Goal: Information Seeking & Learning: Check status

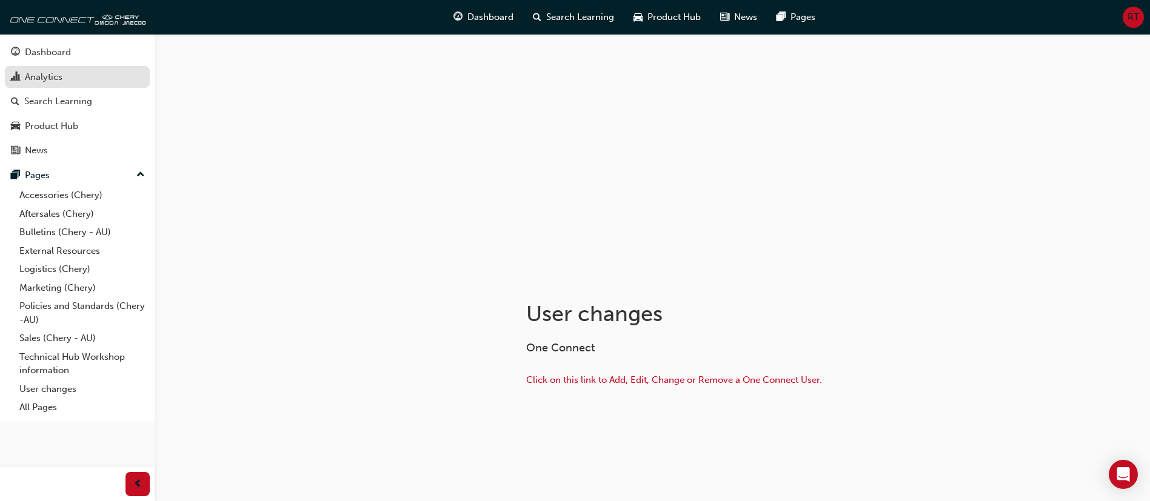
click at [98, 84] on link "Analytics" at bounding box center [77, 77] width 145 height 22
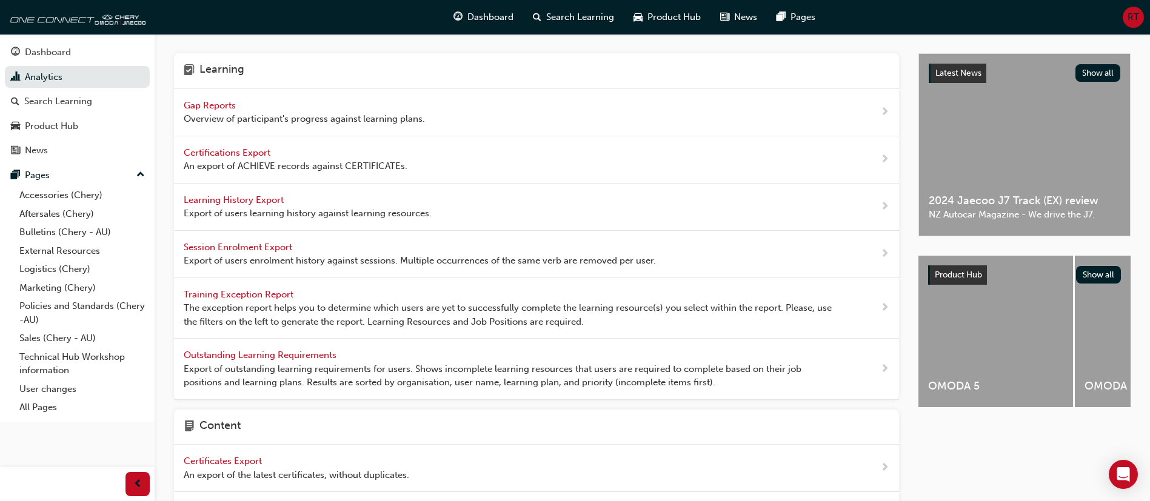
click at [219, 102] on span "Gap Reports" at bounding box center [211, 105] width 55 height 11
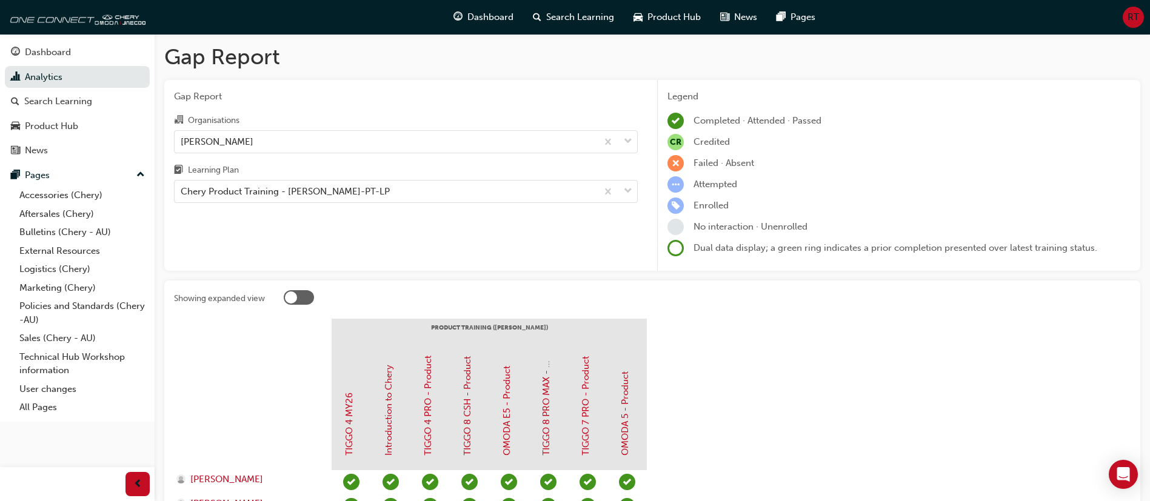
click at [387, 207] on div "Gap Report Organisations [PERSON_NAME] Learning Plan Chery Product Training - […" at bounding box center [405, 175] width 483 height 191
click at [385, 204] on div "Gap Report Organisations [PERSON_NAME] Learning Plan Chery Product Training - […" at bounding box center [405, 175] width 483 height 191
click at [389, 201] on div "Chery Product Training - [PERSON_NAME]-PT-LP" at bounding box center [386, 191] width 422 height 21
click at [182, 196] on input "Learning Plan Chery Product Training - [PERSON_NAME]-PT-LP" at bounding box center [181, 191] width 1 height 10
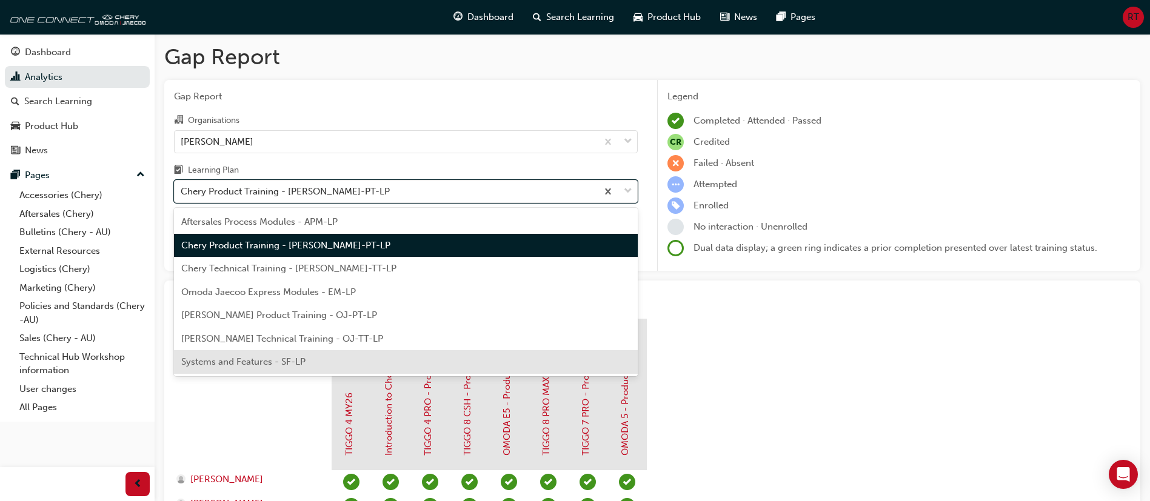
click at [367, 358] on div "Systems and Features - SF-LP" at bounding box center [406, 362] width 464 height 24
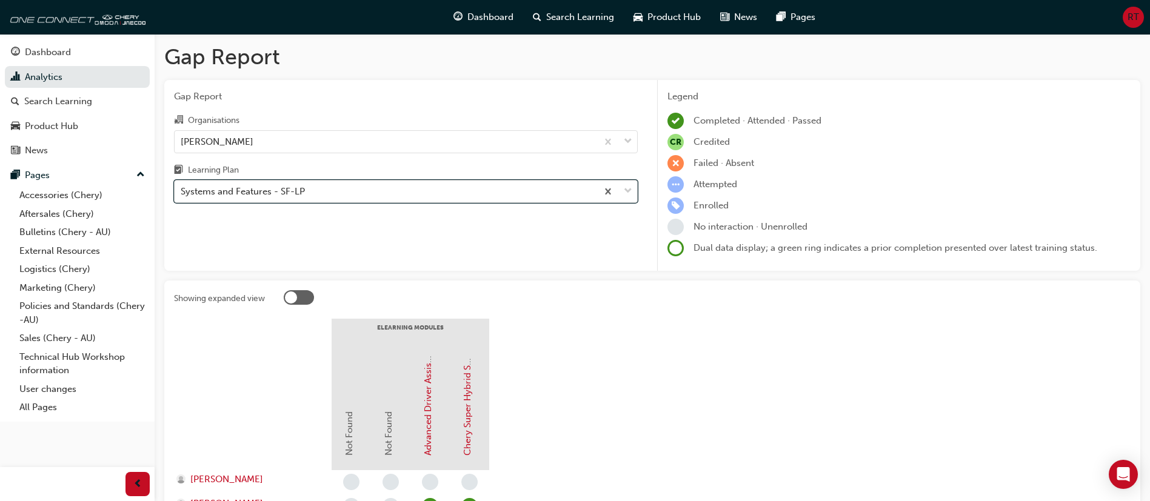
click at [444, 196] on div "Systems and Features - SF-LP" at bounding box center [386, 191] width 422 height 21
click at [182, 196] on input "Learning Plan option Systems and Features - SF-LP, selected. 0 results availabl…" at bounding box center [181, 191] width 1 height 10
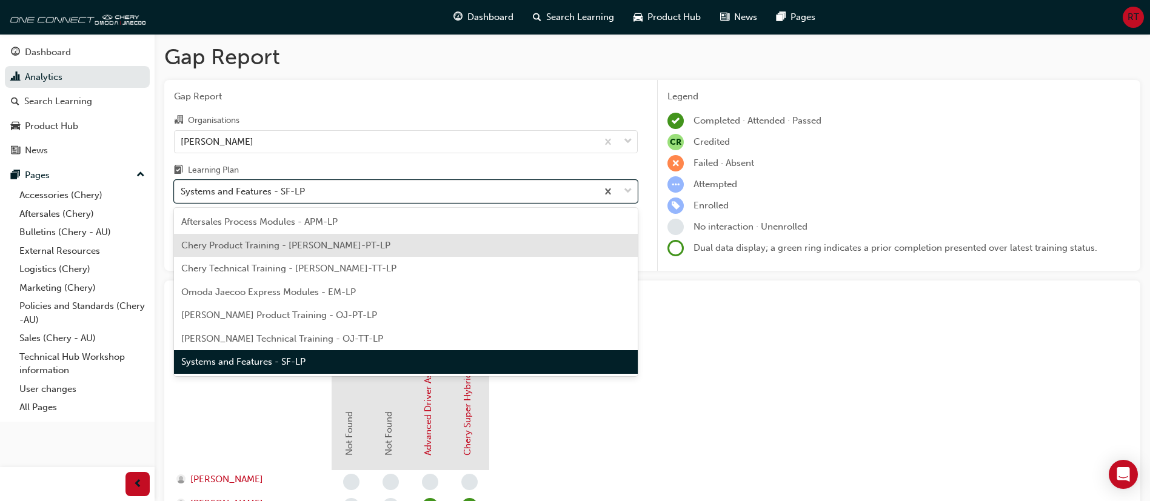
click at [393, 248] on div "Chery Product Training - [PERSON_NAME]-PT-LP" at bounding box center [406, 246] width 464 height 24
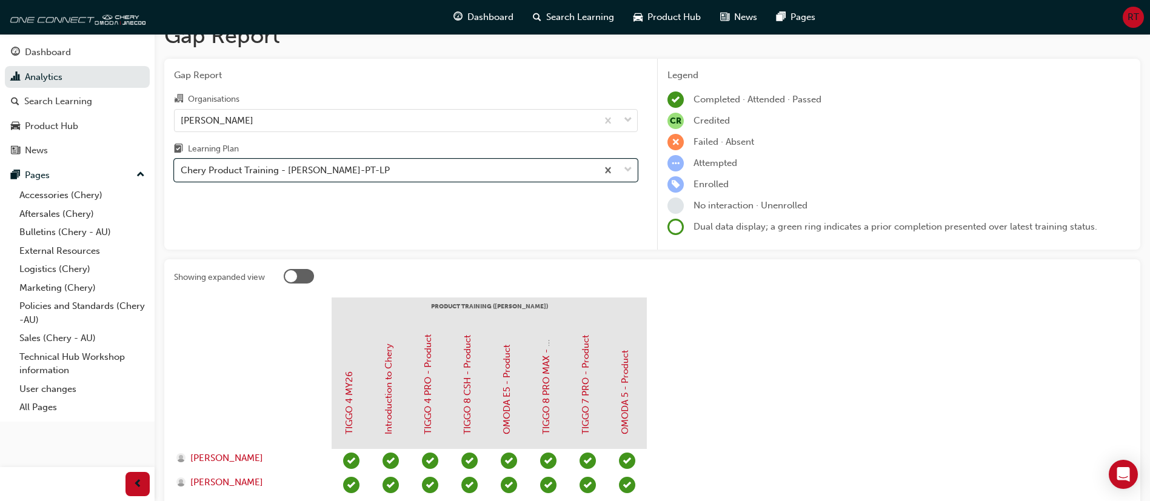
scroll to position [12, 0]
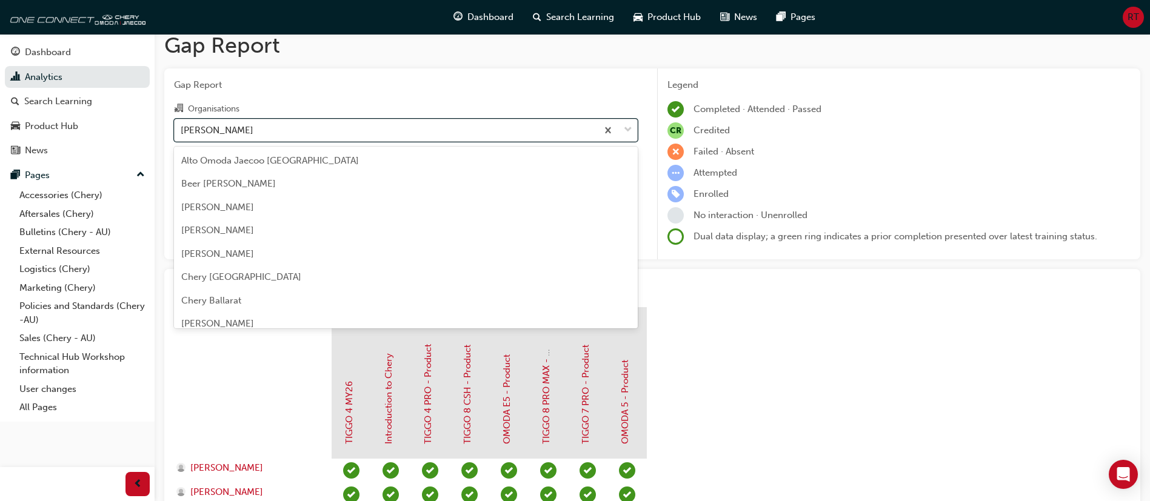
click at [424, 124] on div "[PERSON_NAME]" at bounding box center [386, 129] width 422 height 21
click at [182, 124] on input "Organisations option [PERSON_NAME] focused, 92 of 165. 165 results available. U…" at bounding box center [181, 129] width 1 height 10
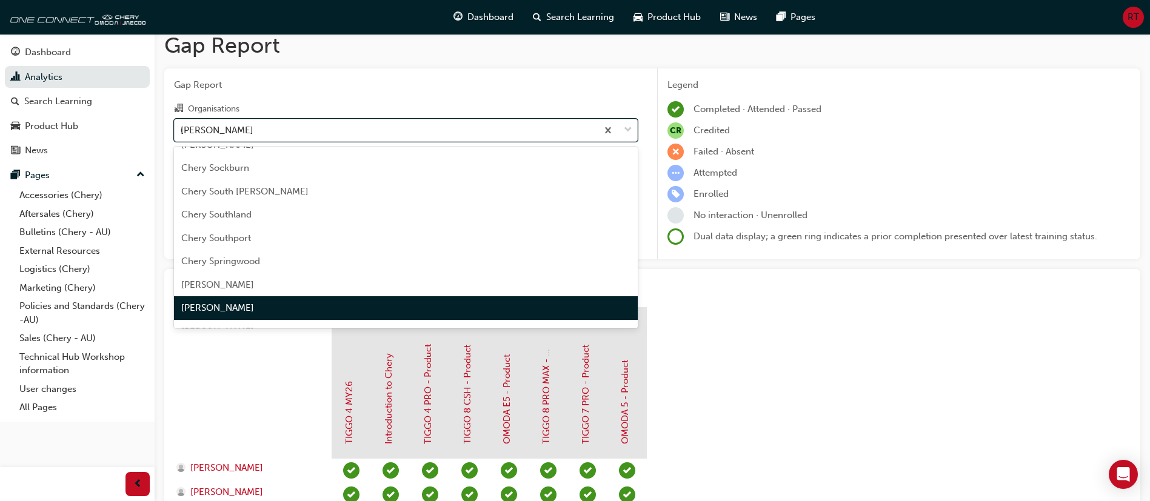
scroll to position [0, 0]
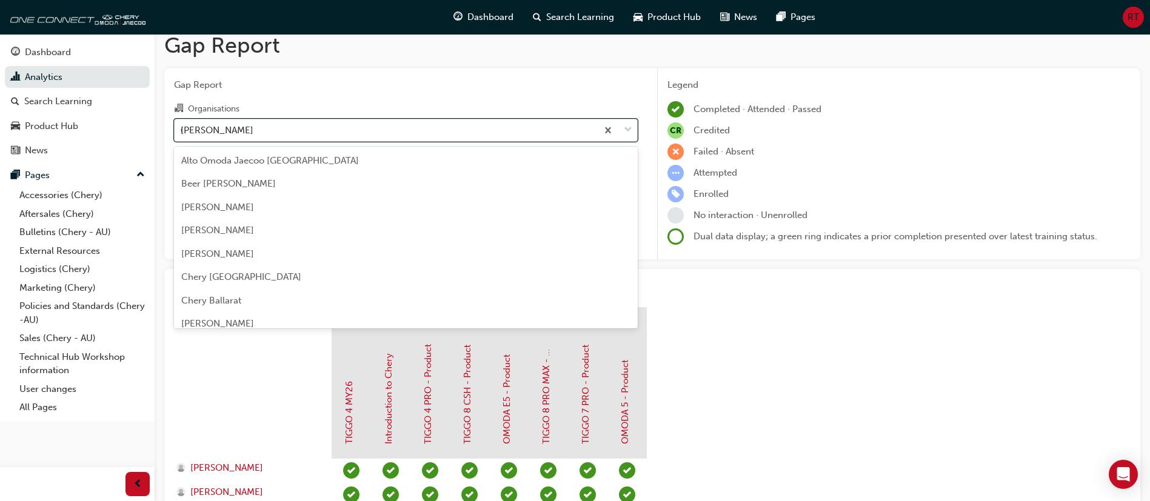
type input "camp"
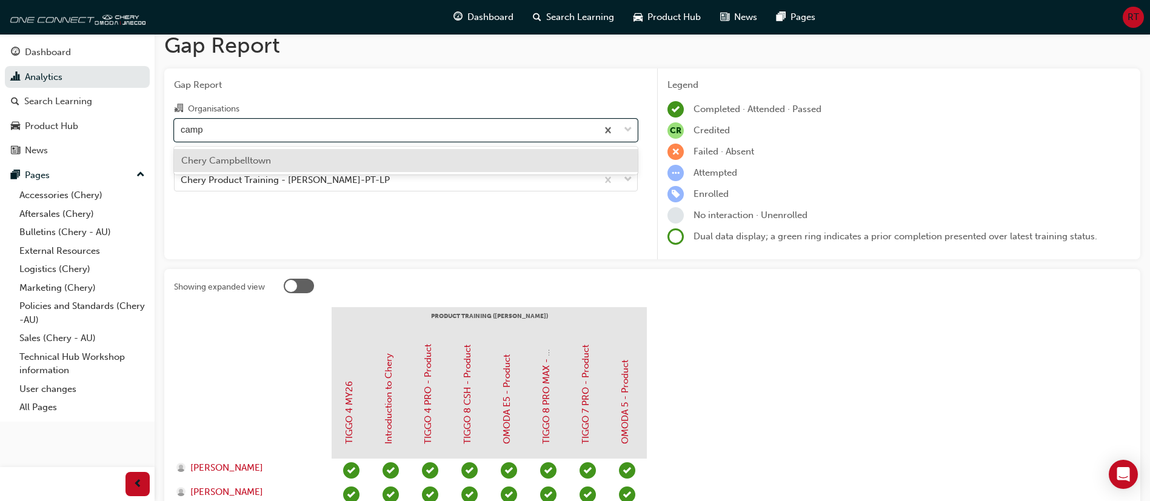
click at [410, 157] on div "Chery Campbelltown" at bounding box center [406, 161] width 464 height 24
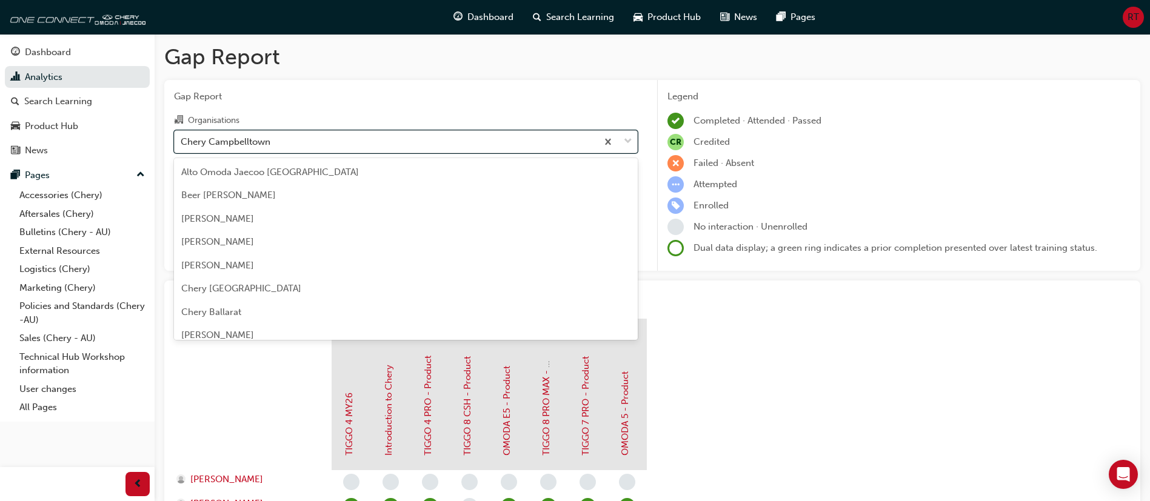
click at [388, 150] on div "Chery Campbelltown" at bounding box center [386, 141] width 422 height 21
click at [182, 146] on input "Organisations option [PERSON_NAME], selected. option Chery Campbelltown focused…" at bounding box center [181, 141] width 1 height 10
type input "live"
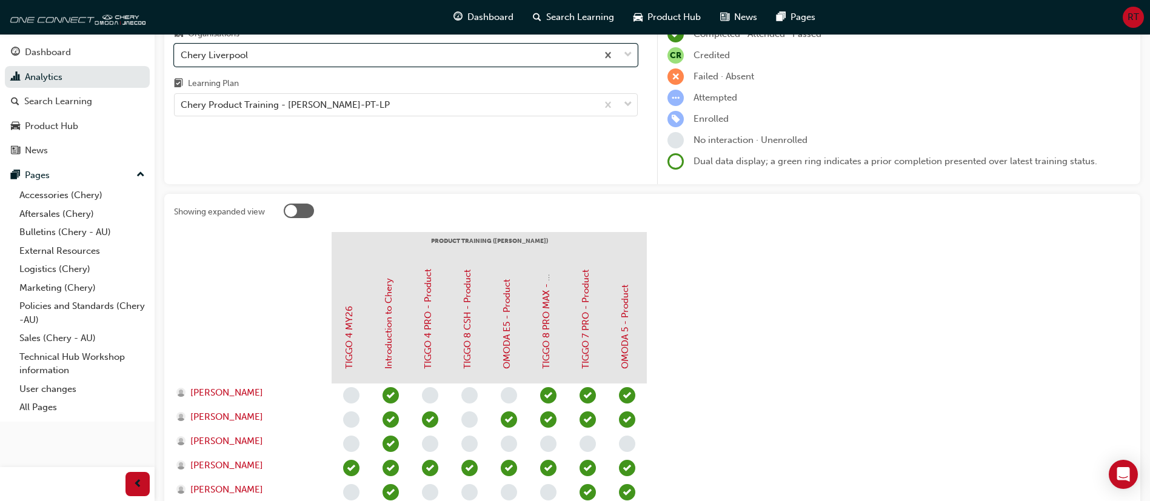
scroll to position [73, 0]
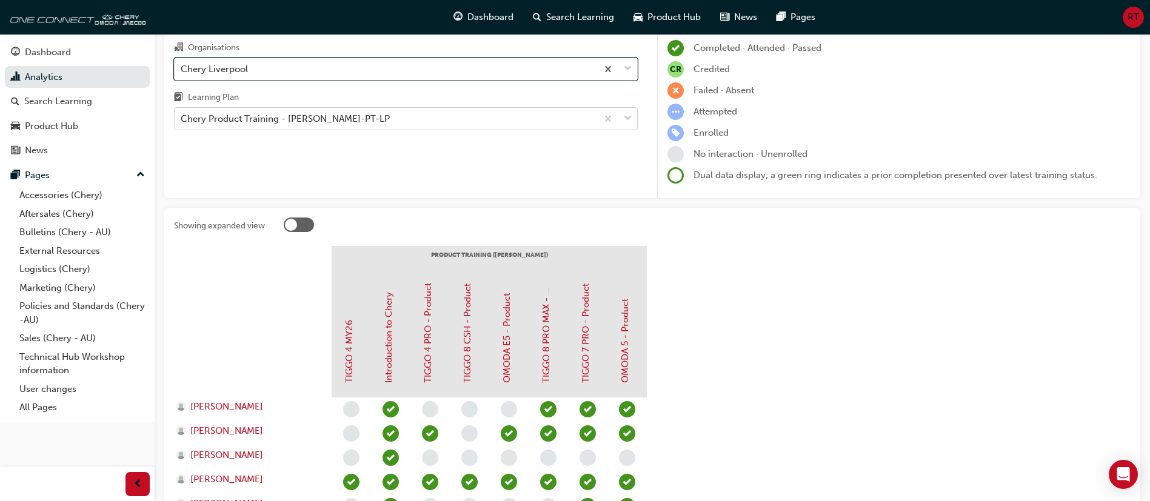
click at [394, 115] on div "Chery Product Training - [PERSON_NAME]-PT-LP" at bounding box center [386, 118] width 422 height 21
click at [182, 115] on input "Learning Plan Chery Product Training - [PERSON_NAME]-PT-LP" at bounding box center [181, 118] width 1 height 10
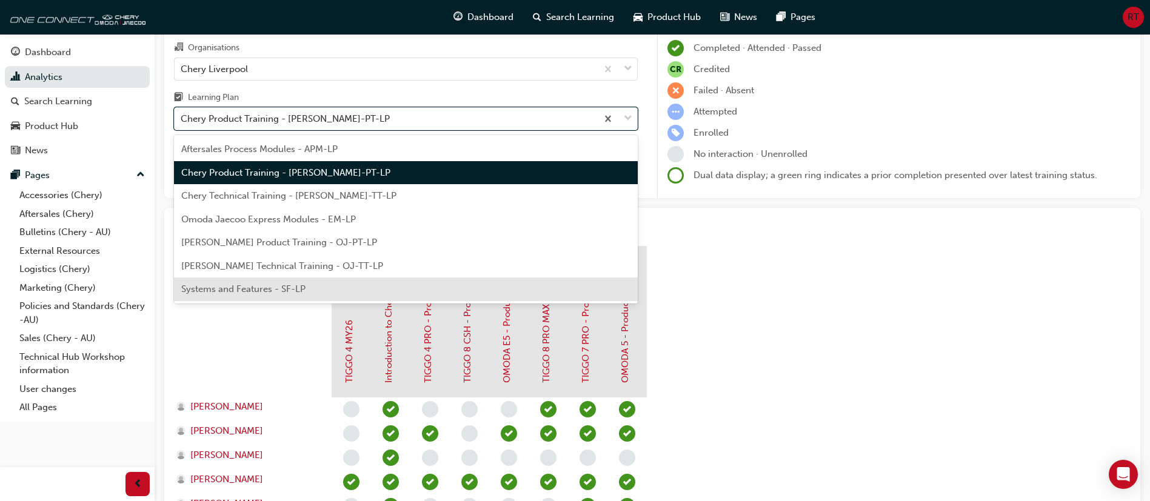
click at [405, 279] on div "Systems and Features - SF-LP" at bounding box center [406, 290] width 464 height 24
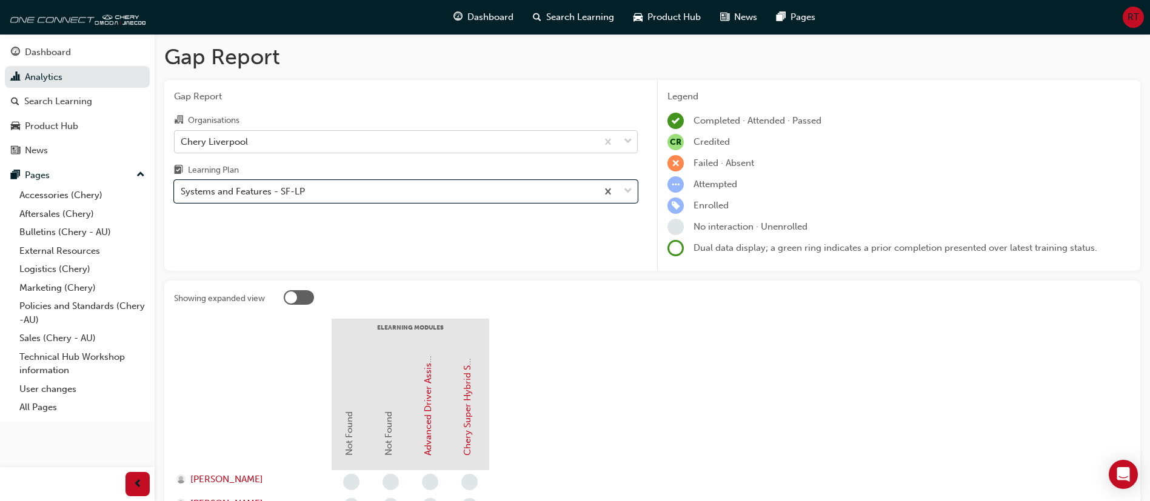
click at [410, 146] on div "Chery Liverpool" at bounding box center [386, 141] width 422 height 21
click at [182, 146] on input "Organisations Chery Liverpool" at bounding box center [181, 141] width 1 height 10
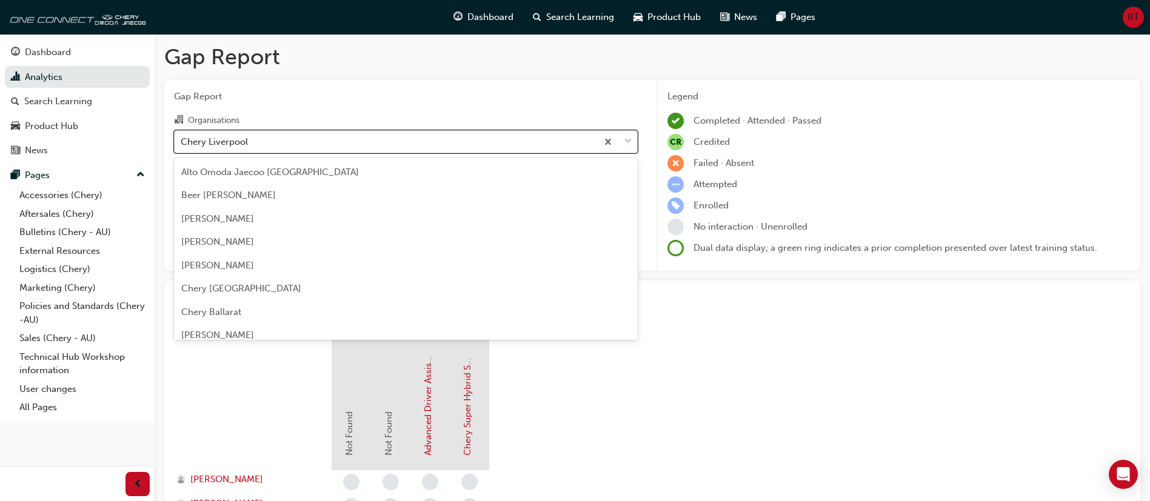
scroll to position [1042, 0]
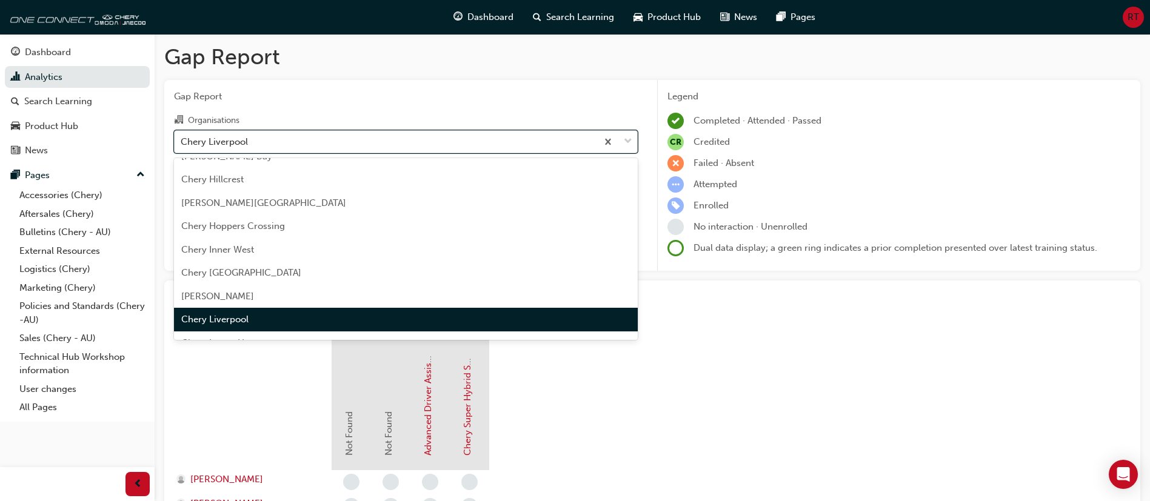
click at [409, 146] on div "Chery Liverpool" at bounding box center [386, 141] width 422 height 21
click at [182, 146] on input "Organisations option Chery Liverpool, selected. option Chery Liverpool focused,…" at bounding box center [181, 141] width 1 height 10
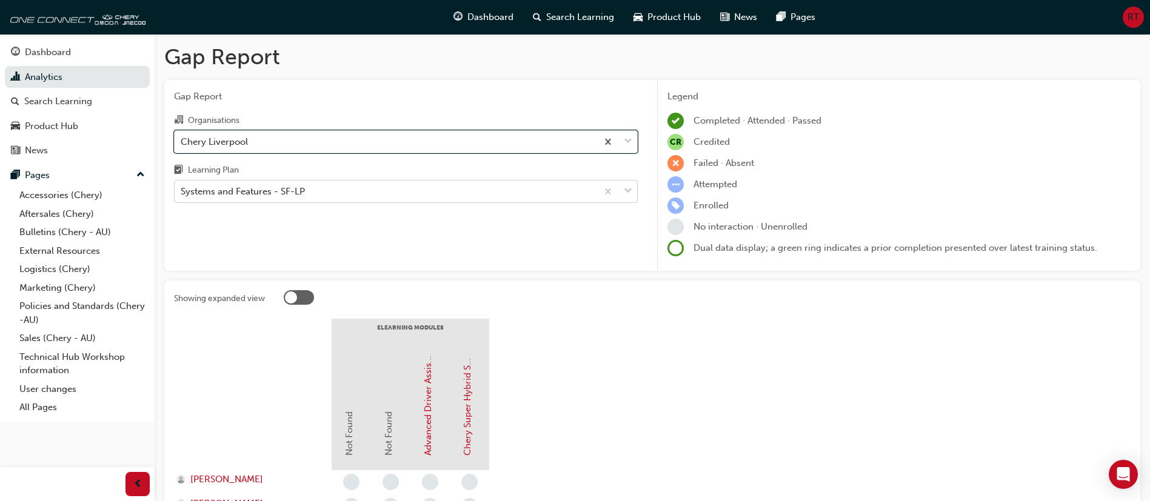
click at [373, 191] on div "Systems and Features - SF-LP" at bounding box center [386, 191] width 422 height 21
click at [182, 191] on input "Learning Plan Systems and Features - SF-LP" at bounding box center [181, 191] width 1 height 10
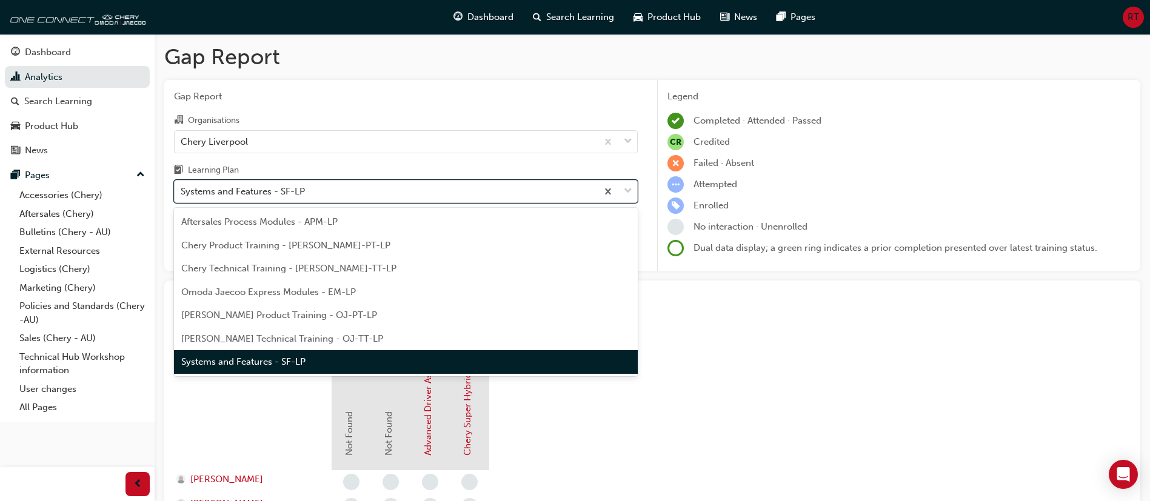
click at [373, 191] on div "Systems and Features - SF-LP" at bounding box center [386, 191] width 422 height 21
click at [182, 191] on input "Learning Plan option Systems and Features - SF-LP, selected. option Systems and…" at bounding box center [181, 191] width 1 height 10
click at [373, 191] on div "Systems and Features - SF-LP" at bounding box center [386, 191] width 422 height 21
click at [182, 191] on input "Learning Plan option Systems and Features - SF-LP, selected. option Systems and…" at bounding box center [181, 191] width 1 height 10
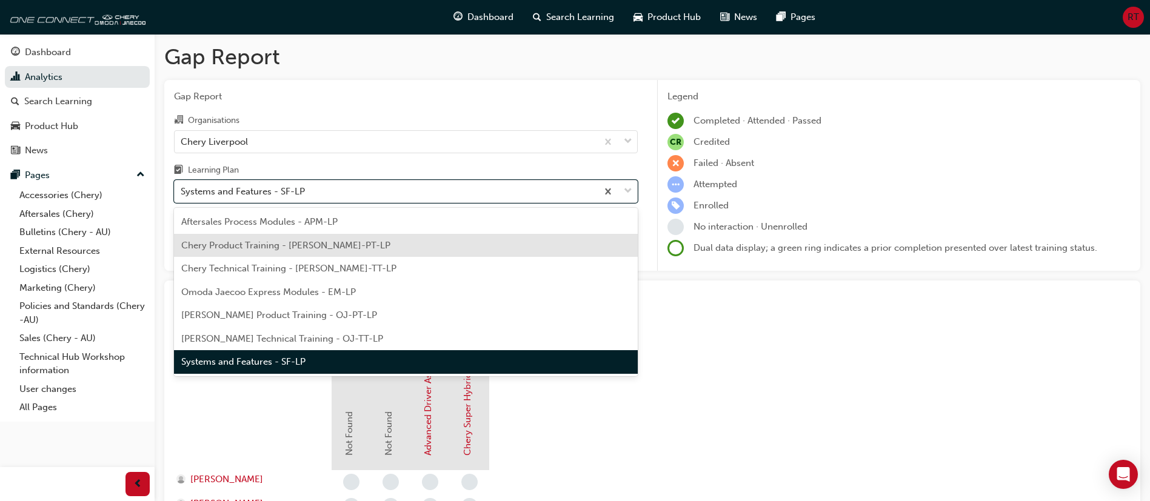
click at [347, 236] on div "Chery Product Training - [PERSON_NAME]-PT-LP" at bounding box center [406, 246] width 464 height 24
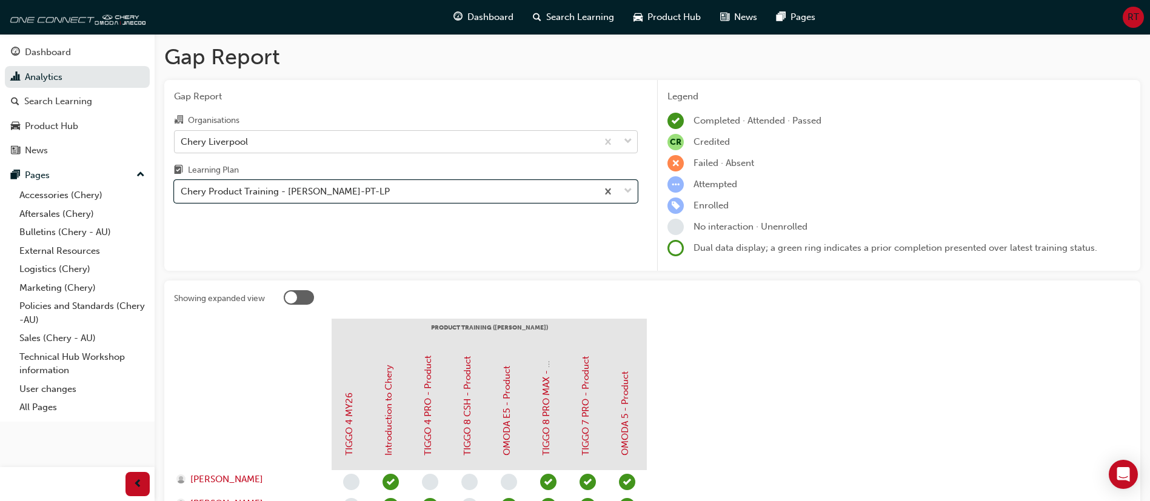
click at [336, 131] on div "Chery Liverpool" at bounding box center [386, 141] width 422 height 21
click at [182, 136] on input "Organisations Chery Liverpool" at bounding box center [181, 141] width 1 height 10
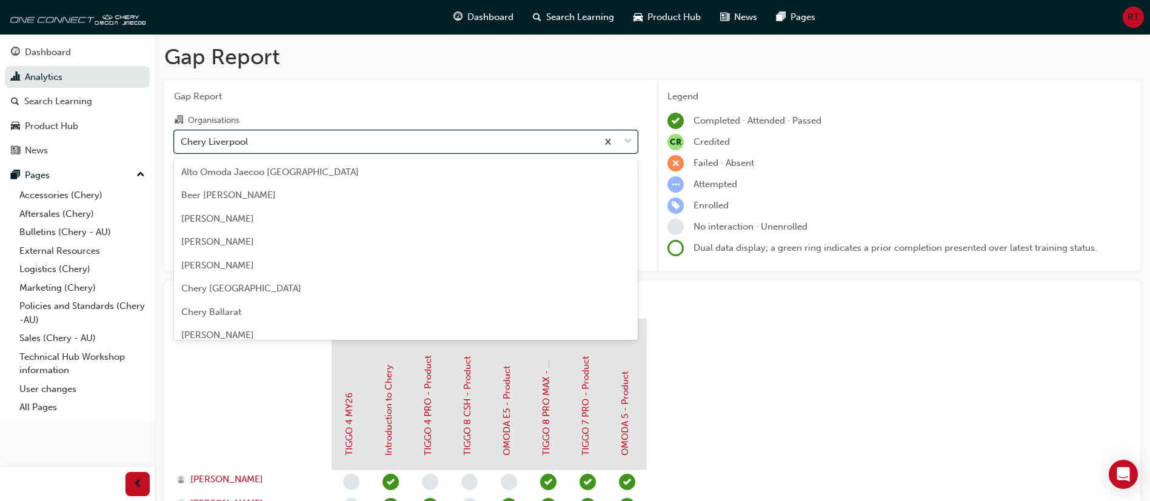
scroll to position [1042, 0]
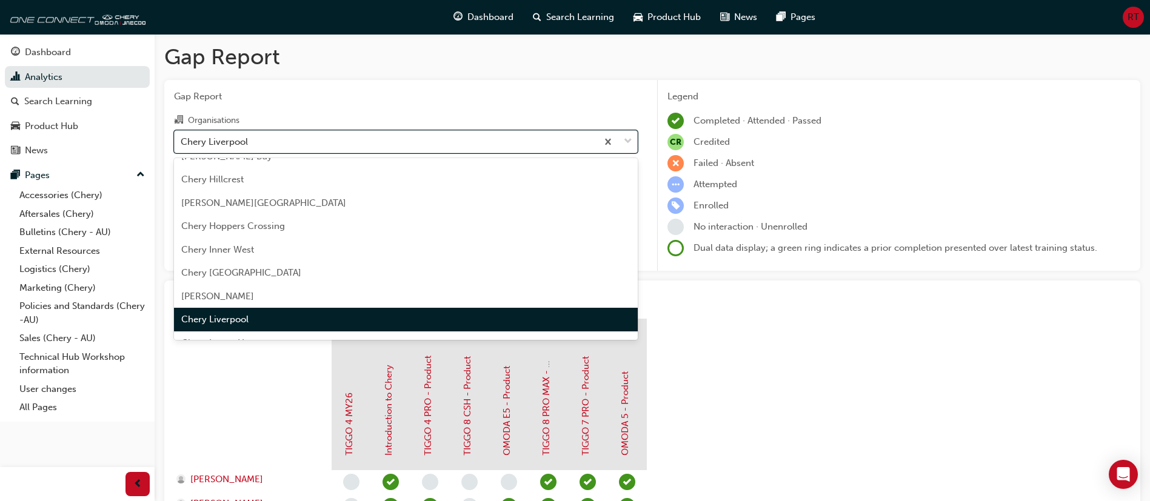
type input "r"
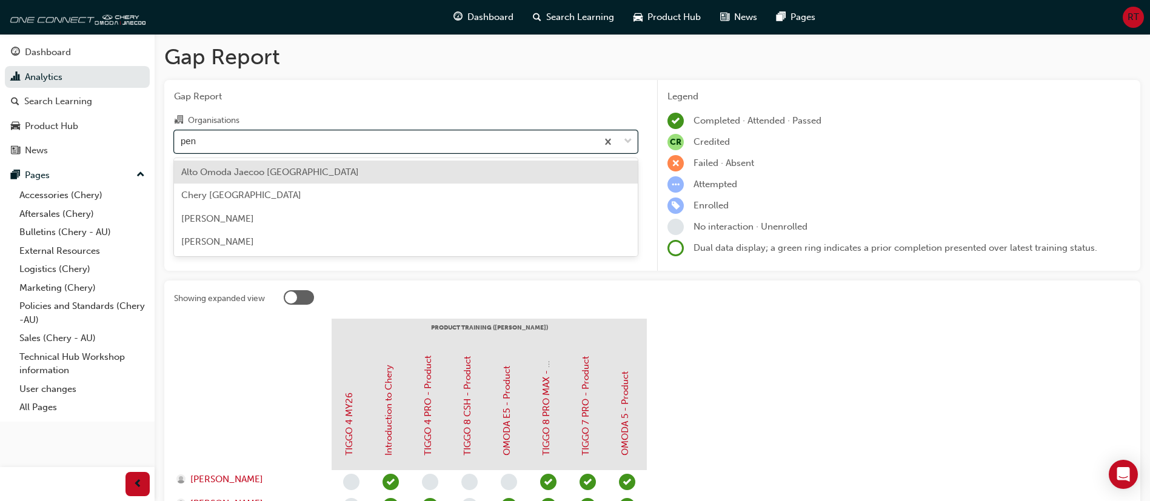
type input "penn"
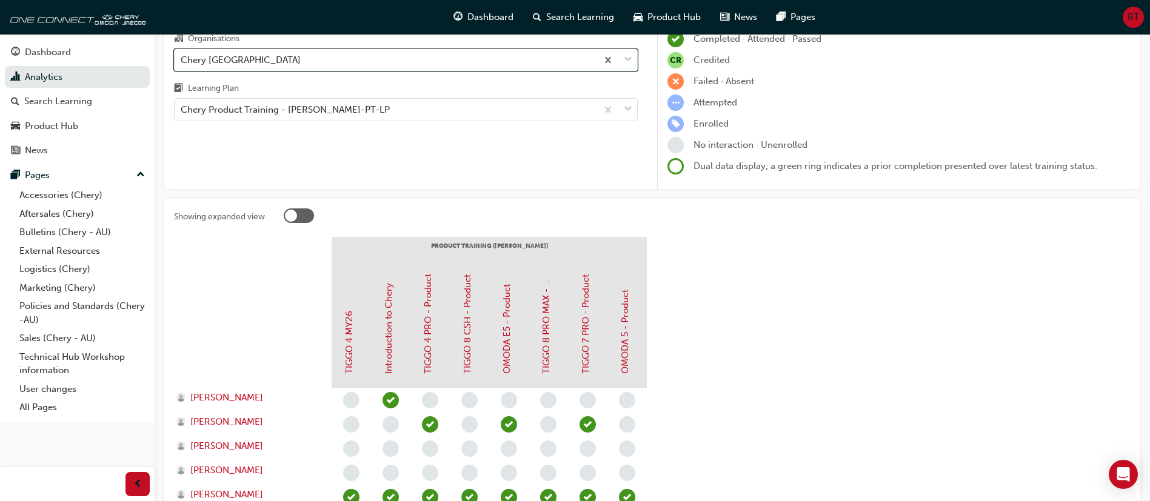
scroll to position [63, 0]
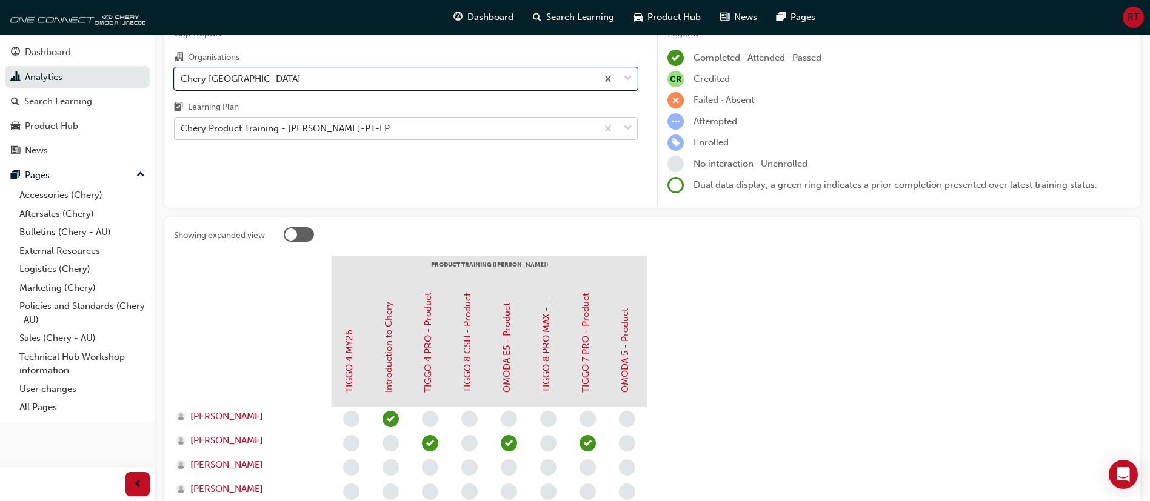
click at [423, 130] on div "Chery Product Training - [PERSON_NAME]-PT-LP" at bounding box center [386, 128] width 422 height 21
click at [182, 130] on input "Learning Plan Chery Product Training - [PERSON_NAME]-PT-LP" at bounding box center [181, 128] width 1 height 10
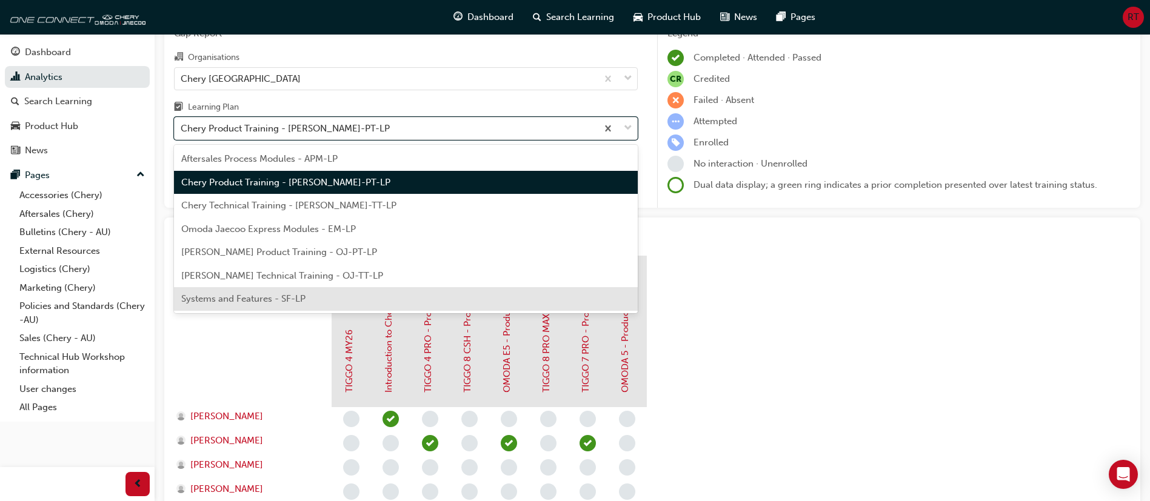
click at [355, 302] on div "Systems and Features - SF-LP" at bounding box center [406, 299] width 464 height 24
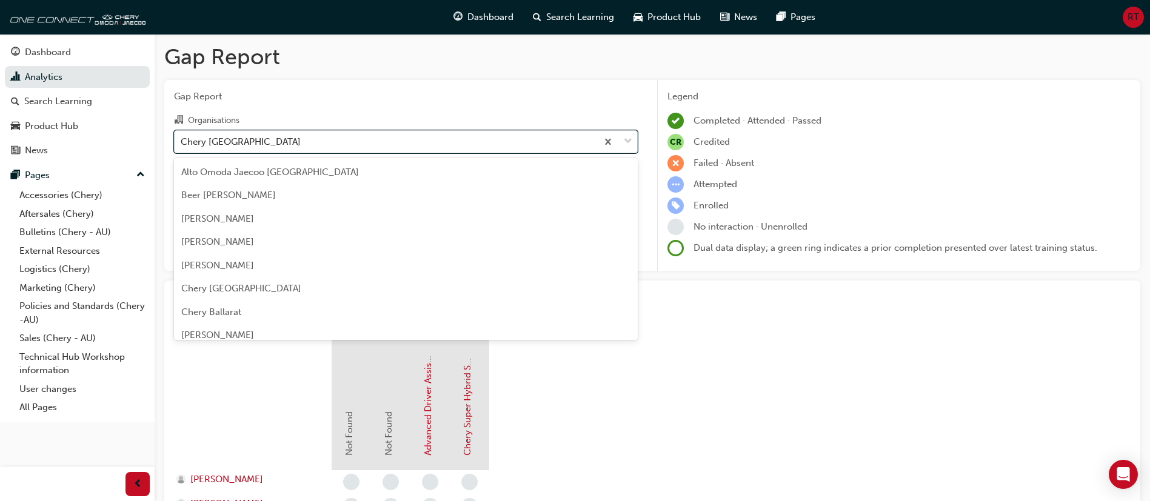
click at [433, 136] on div "Chery [GEOGRAPHIC_DATA]" at bounding box center [386, 141] width 422 height 21
click at [182, 136] on input "Organisations option Chery [GEOGRAPHIC_DATA], selected. option Chery Pennant Hi…" at bounding box center [181, 141] width 1 height 10
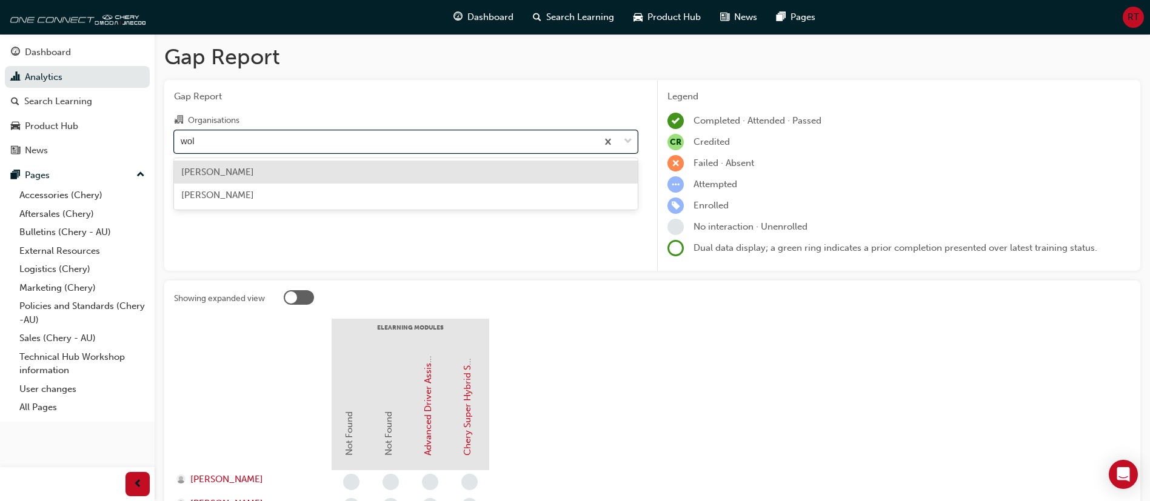
type input "[PERSON_NAME]"
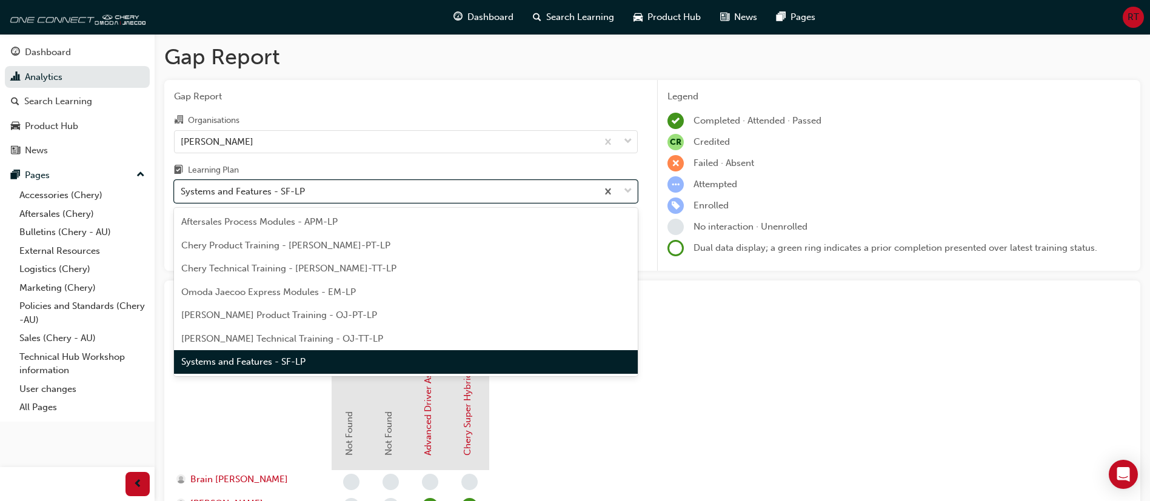
click at [320, 193] on div "Systems and Features - SF-LP" at bounding box center [386, 191] width 422 height 21
click at [182, 193] on input "Learning Plan option Systems and Features - SF-LP, selected. option Systems and…" at bounding box center [181, 191] width 1 height 10
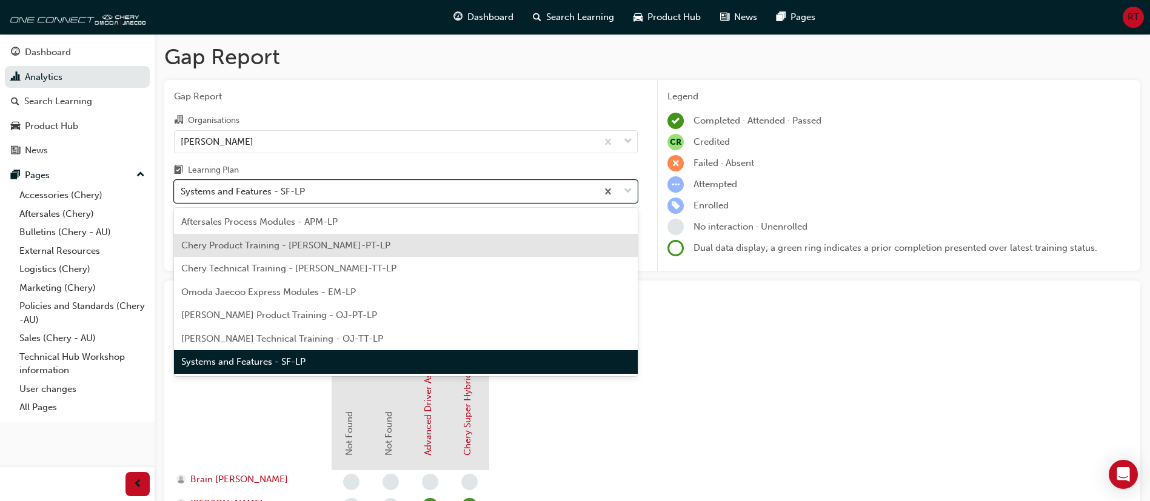
click at [319, 236] on div "Chery Product Training - [PERSON_NAME]-PT-LP" at bounding box center [406, 246] width 464 height 24
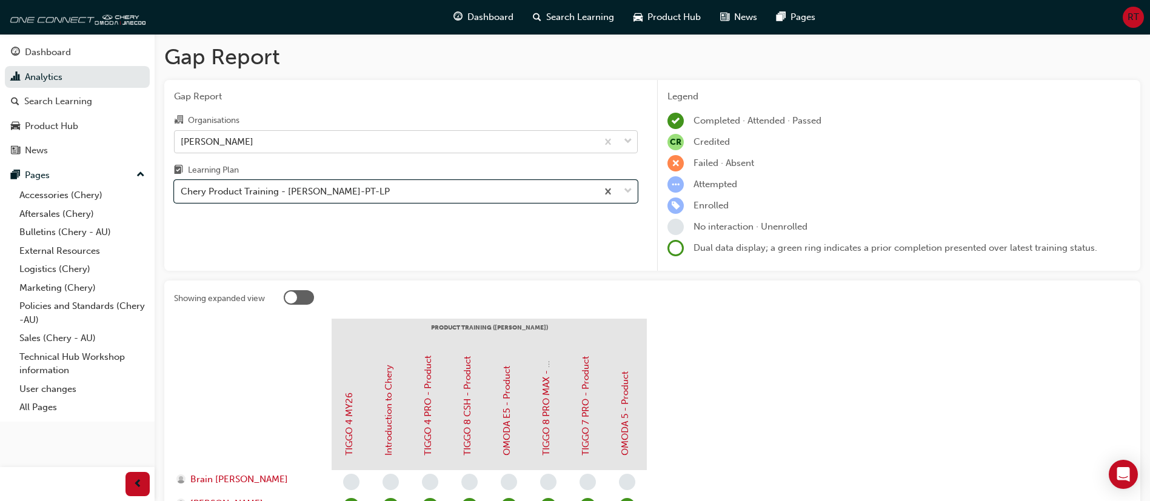
click at [404, 142] on div "[PERSON_NAME]" at bounding box center [386, 141] width 422 height 21
click at [182, 142] on input "Organisations [PERSON_NAME]" at bounding box center [181, 141] width 1 height 10
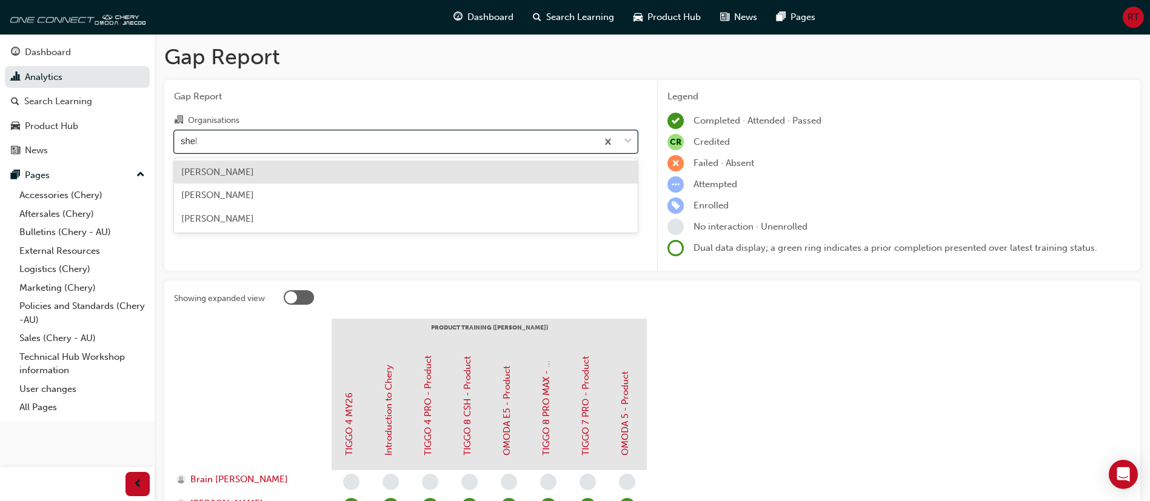
type input "shell"
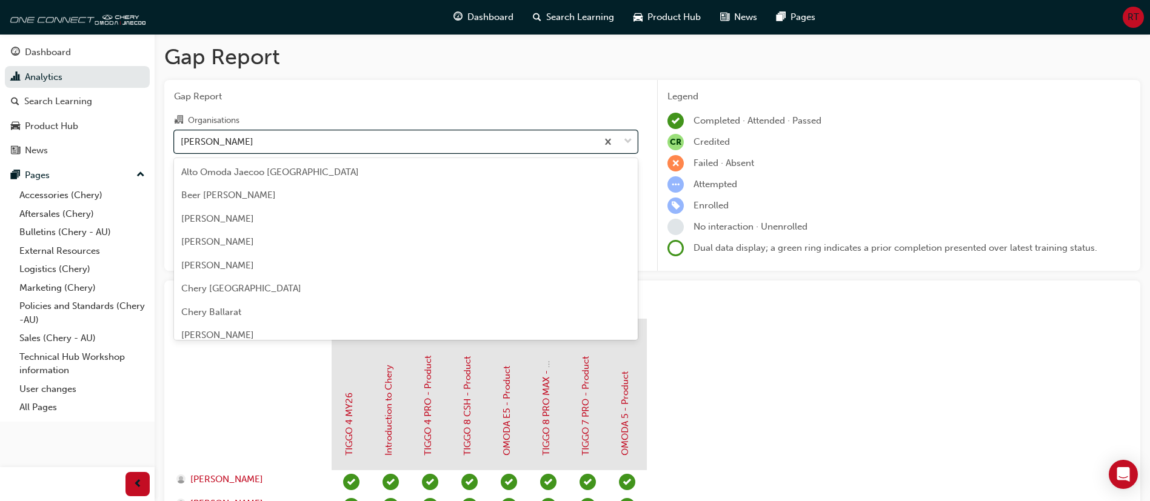
click at [402, 136] on div "[PERSON_NAME]" at bounding box center [386, 141] width 422 height 21
click at [182, 136] on input "Organisations option [PERSON_NAME], selected. option [PERSON_NAME] focused, 84 …" at bounding box center [181, 141] width 1 height 10
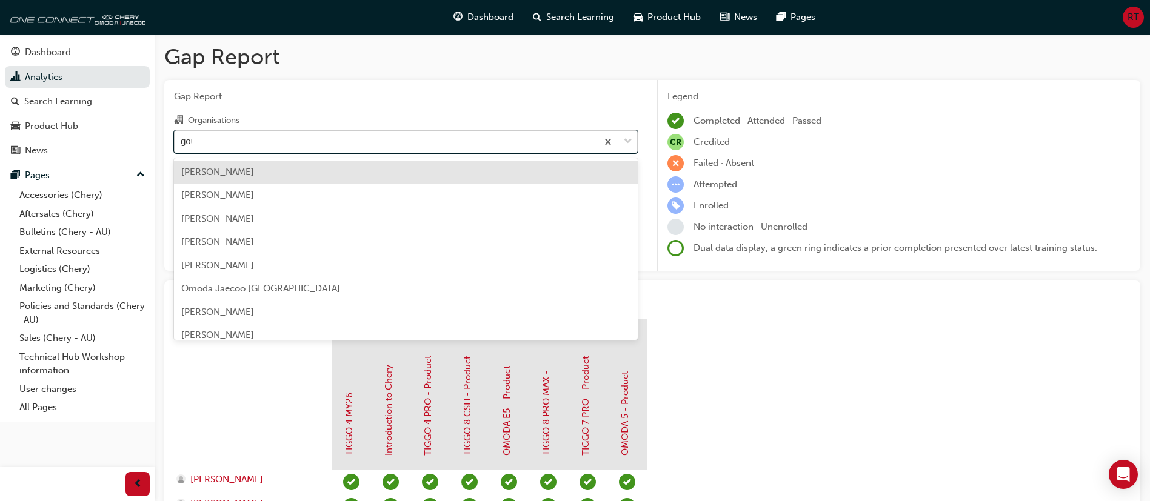
type input "[PERSON_NAME]"
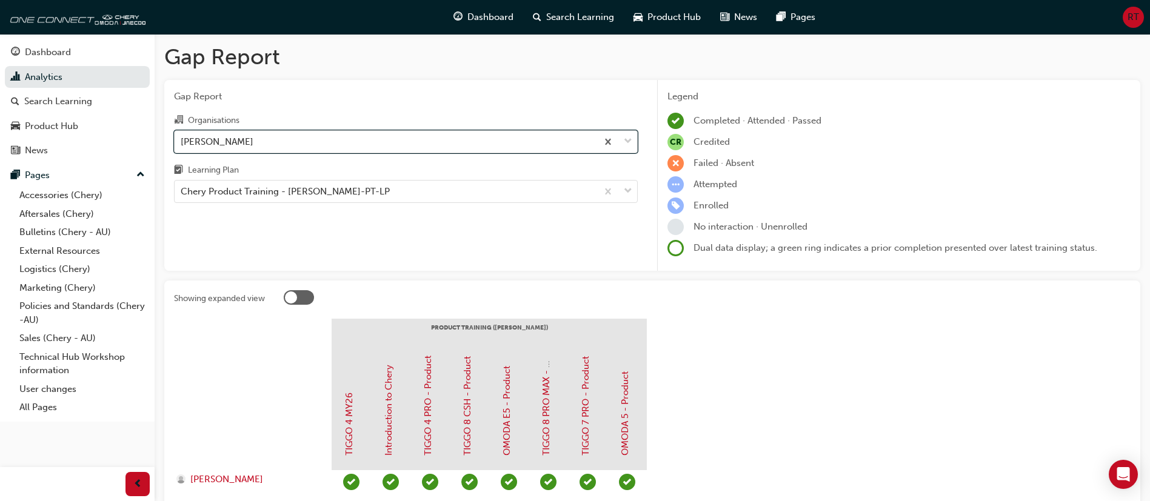
click at [337, 146] on div "[PERSON_NAME]" at bounding box center [386, 141] width 422 height 21
click at [182, 146] on input "Organisations option [PERSON_NAME], selected. 0 results available. Select is fo…" at bounding box center [181, 141] width 1 height 10
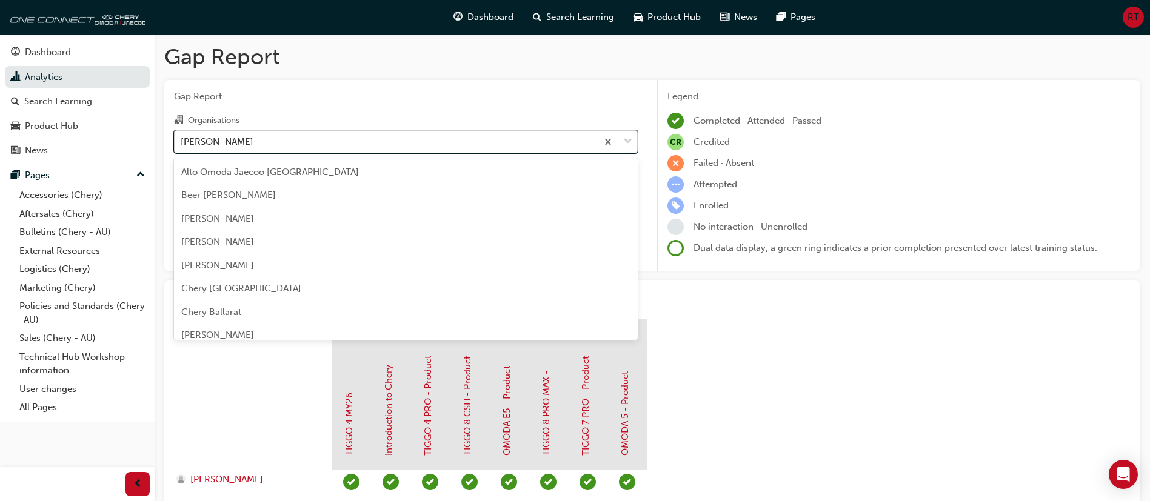
scroll to position [785, 0]
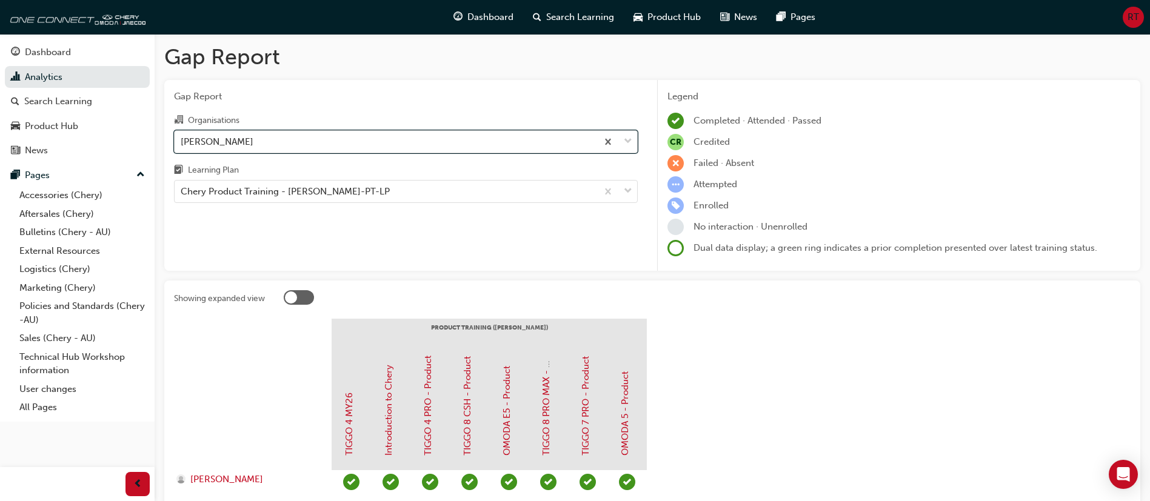
click at [337, 146] on div "[PERSON_NAME]" at bounding box center [386, 141] width 422 height 21
click at [182, 146] on input "Organisations option [PERSON_NAME], selected. 0 results available. Select is fo…" at bounding box center [181, 141] width 1 height 10
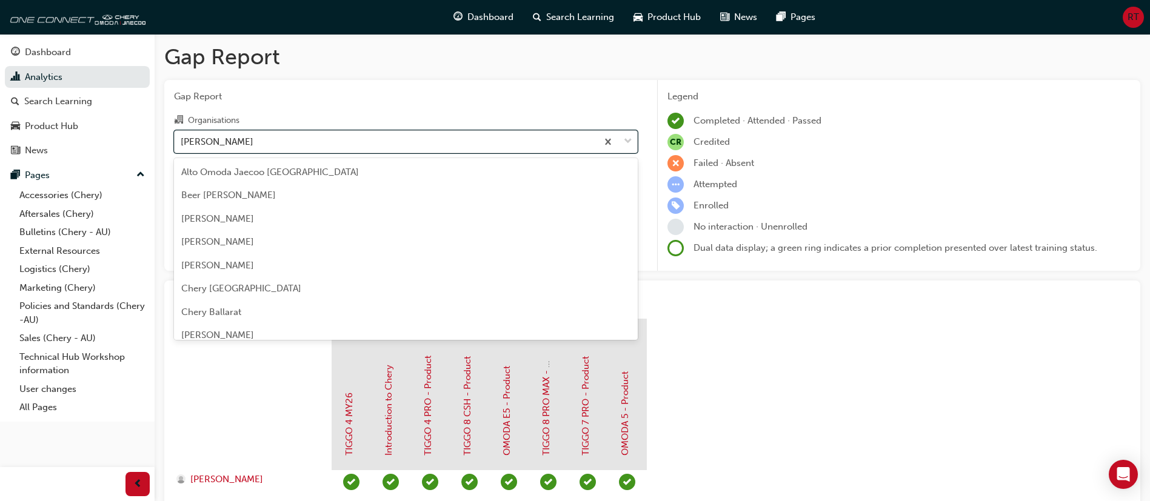
click at [337, 146] on div "[PERSON_NAME]" at bounding box center [386, 141] width 422 height 21
click at [182, 146] on input "Organisations option [PERSON_NAME], selected. option [PERSON_NAME] focused, 41 …" at bounding box center [181, 141] width 1 height 10
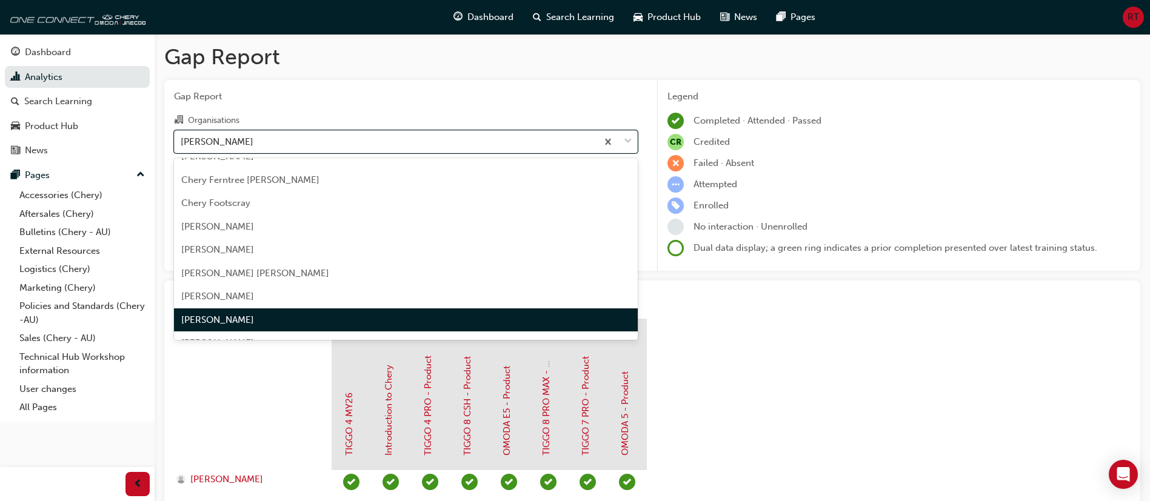
scroll to position [822, 0]
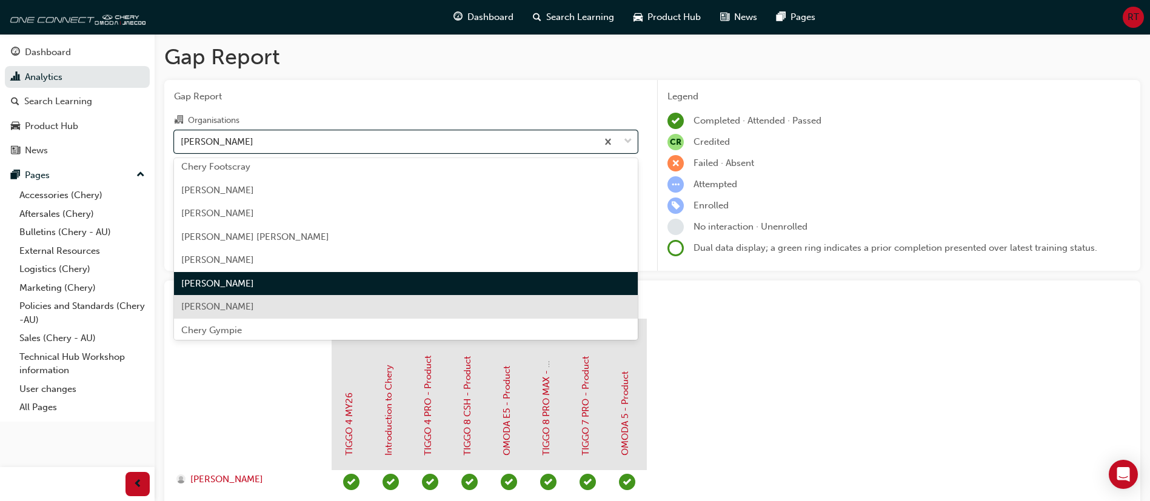
click at [561, 304] on div "[PERSON_NAME]" at bounding box center [406, 307] width 464 height 24
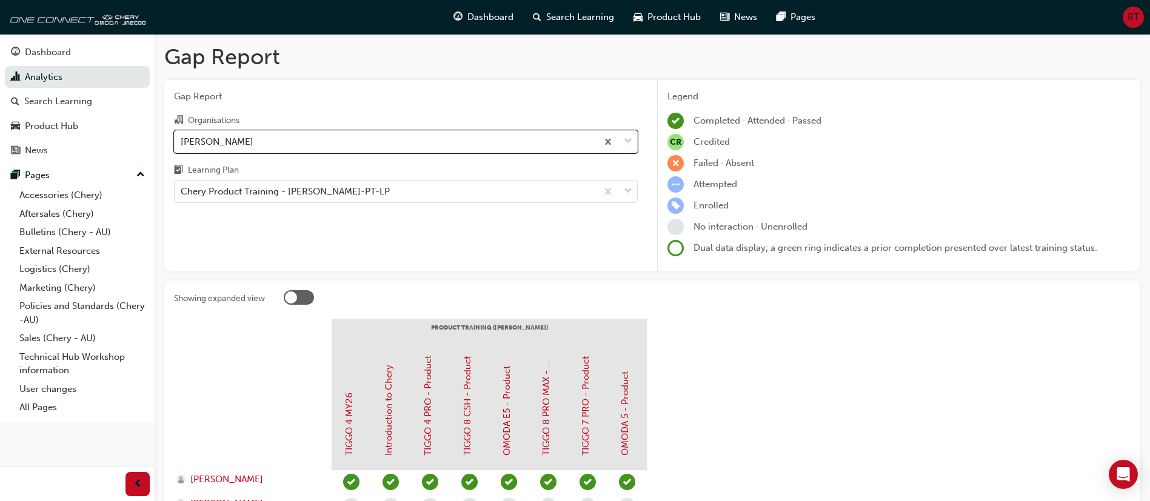
click at [468, 163] on div "Learning Plan" at bounding box center [406, 172] width 464 height 18
click at [182, 186] on input "Learning Plan Chery Product Training - [PERSON_NAME]-PT-LP" at bounding box center [181, 191] width 1 height 10
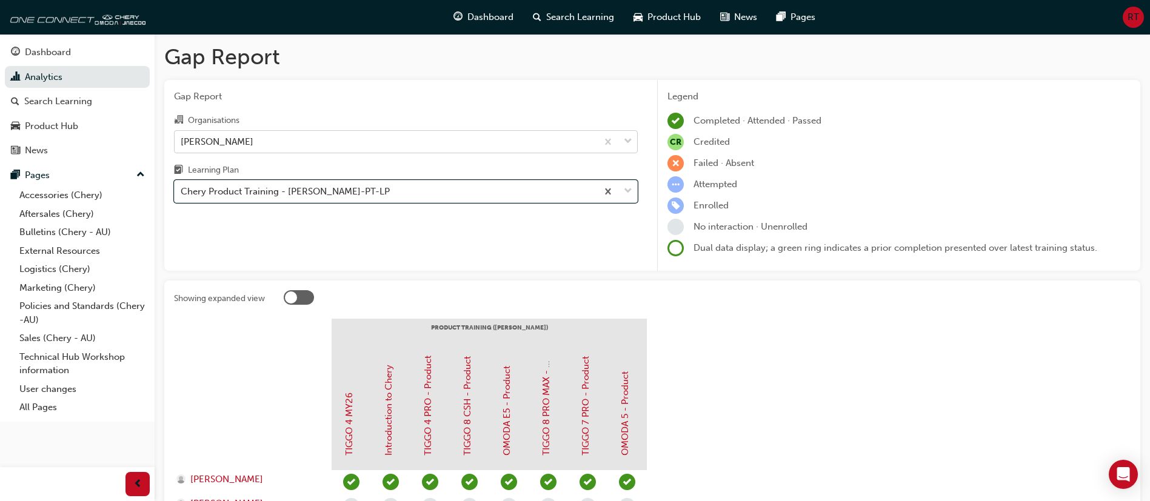
click at [436, 147] on div "[PERSON_NAME]" at bounding box center [386, 141] width 422 height 21
click at [182, 146] on input "Organisations [PERSON_NAME]" at bounding box center [181, 141] width 1 height 10
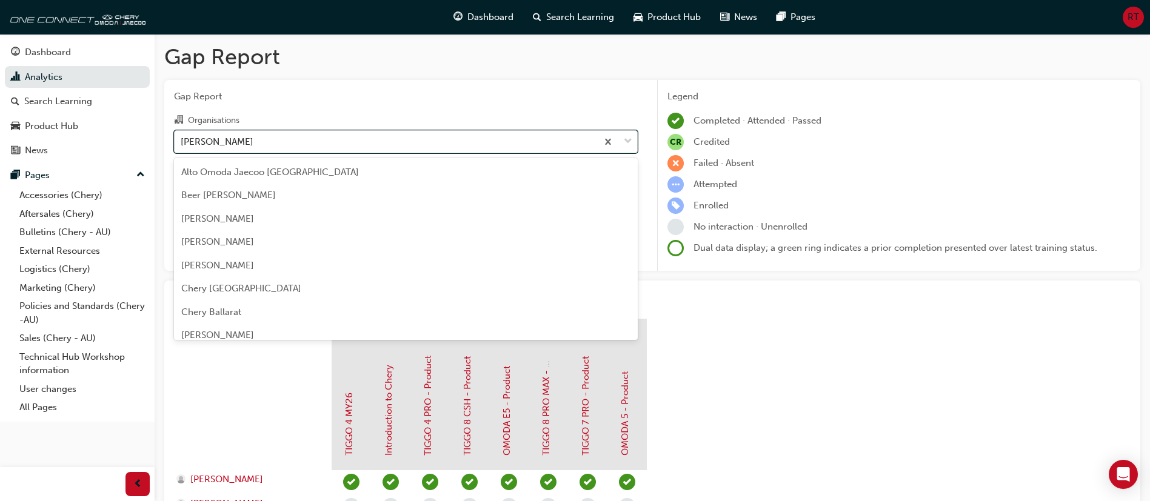
scroll to position [809, 0]
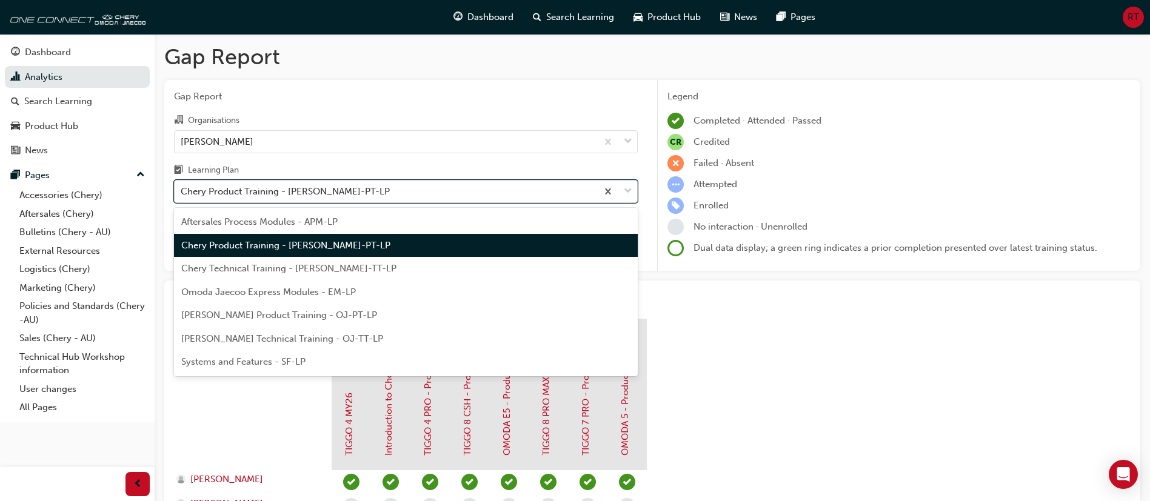
click at [418, 184] on div "Chery Product Training - [PERSON_NAME]-PT-LP" at bounding box center [386, 191] width 422 height 21
click at [182, 186] on input "Learning Plan option Chery Product Training - [PERSON_NAME]-PT-LP, selected. op…" at bounding box center [181, 191] width 1 height 10
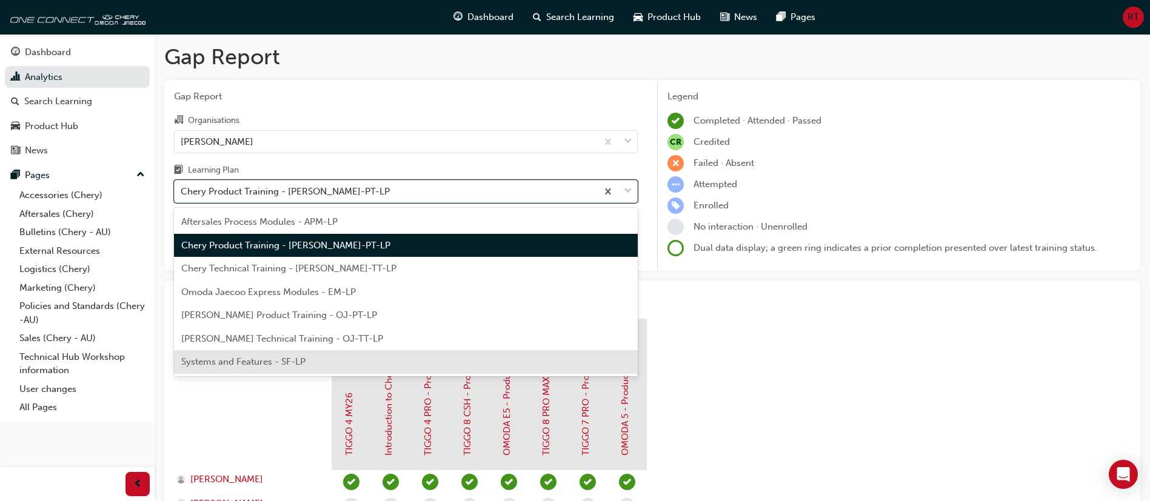
click at [359, 356] on div "Systems and Features - SF-LP" at bounding box center [406, 362] width 464 height 24
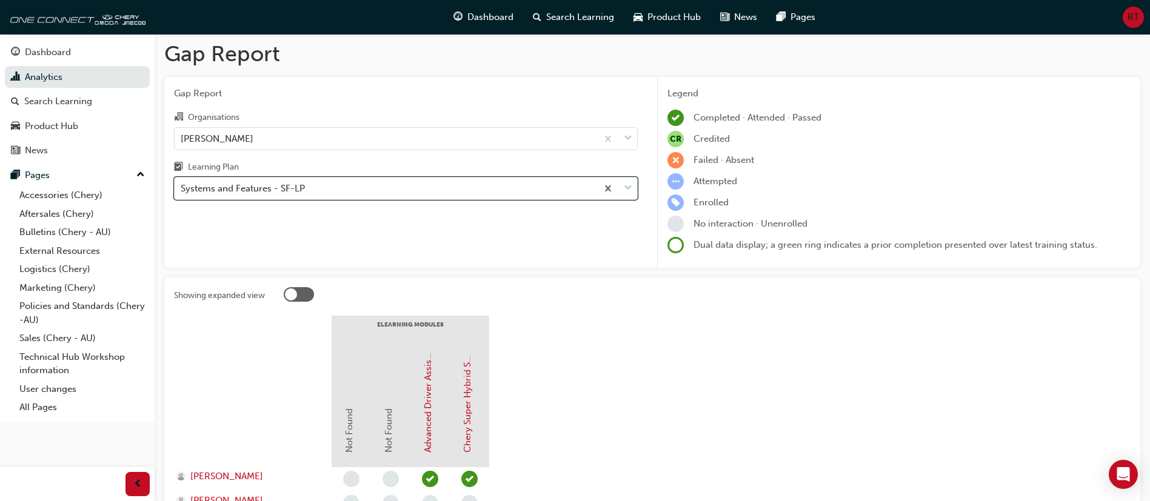
scroll to position [2, 0]
click at [464, 138] on div "[PERSON_NAME]" at bounding box center [386, 139] width 422 height 21
click at [182, 138] on input "Organisations [PERSON_NAME]" at bounding box center [181, 139] width 1 height 10
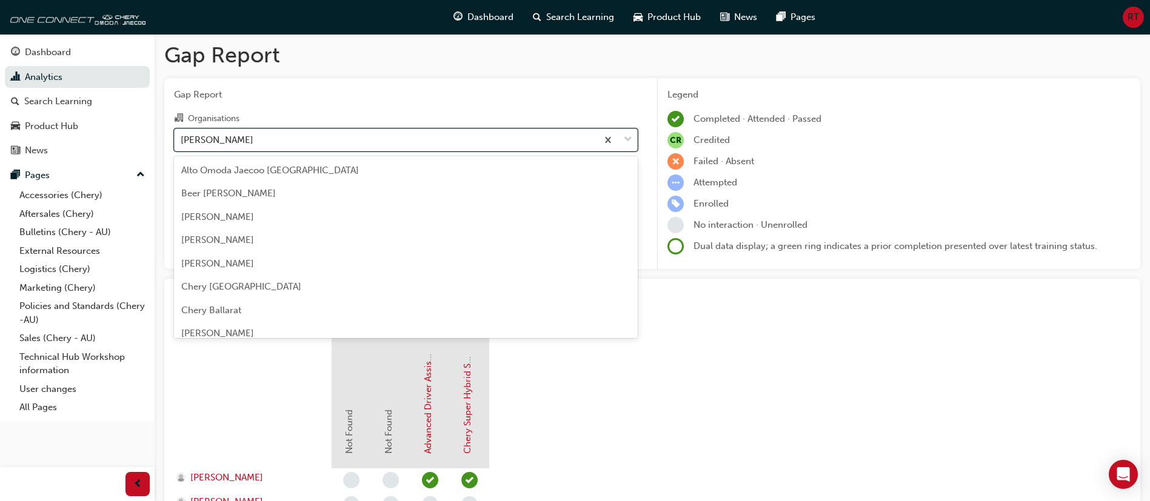
scroll to position [809, 0]
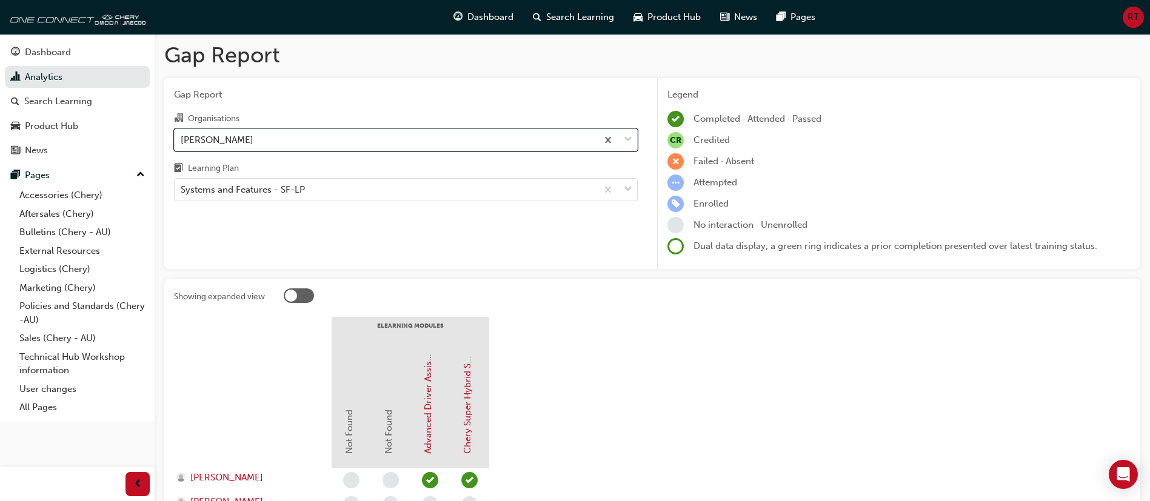
click at [464, 140] on div "[PERSON_NAME]" at bounding box center [386, 139] width 422 height 21
click at [182, 140] on input "Organisations option [PERSON_NAME], selected. 0 results available. Select is fo…" at bounding box center [181, 139] width 1 height 10
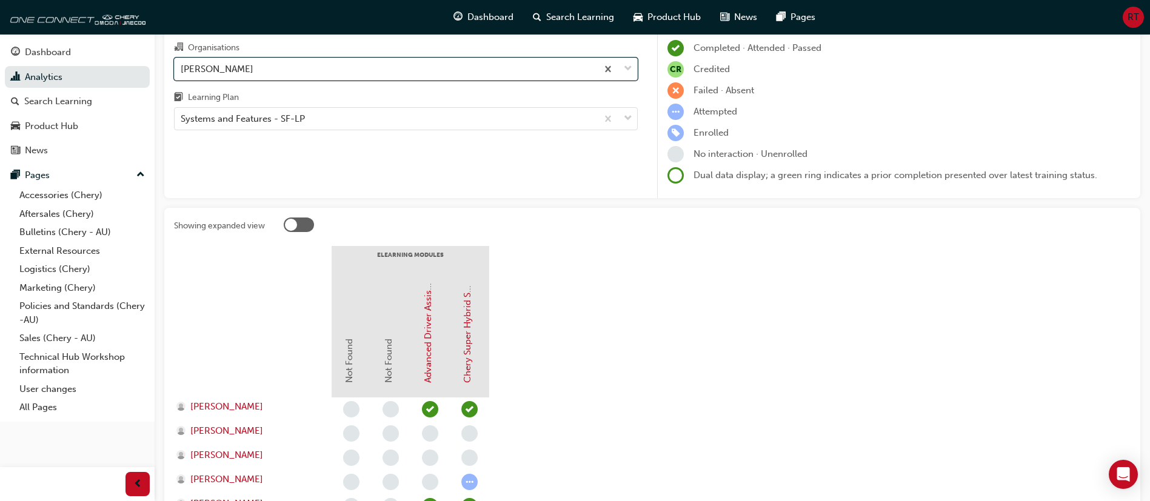
scroll to position [0, 0]
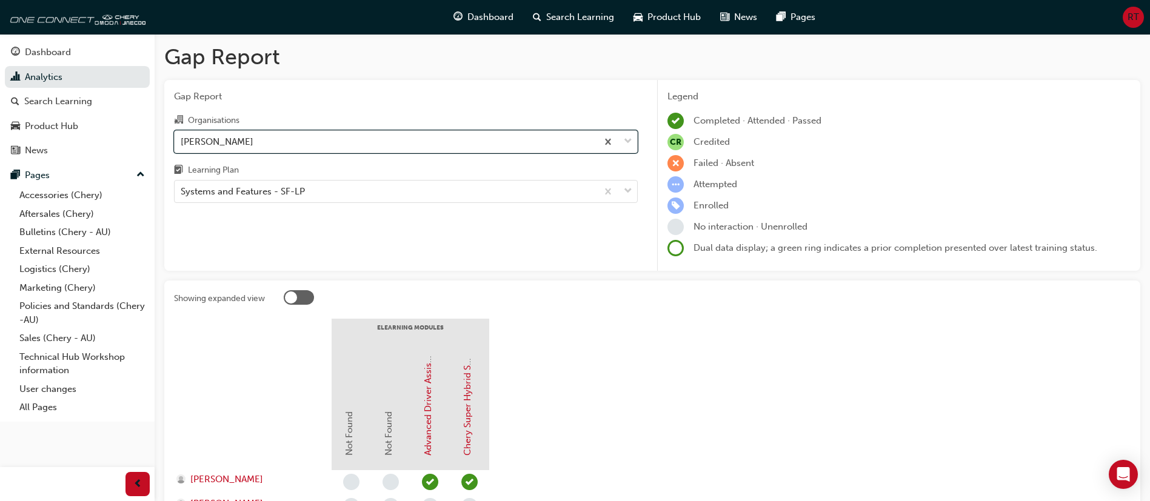
click at [418, 137] on div "[PERSON_NAME]" at bounding box center [386, 141] width 422 height 21
click at [182, 137] on input "Organisations option [PERSON_NAME], selected. 0 results available. Select is fo…" at bounding box center [181, 141] width 1 height 10
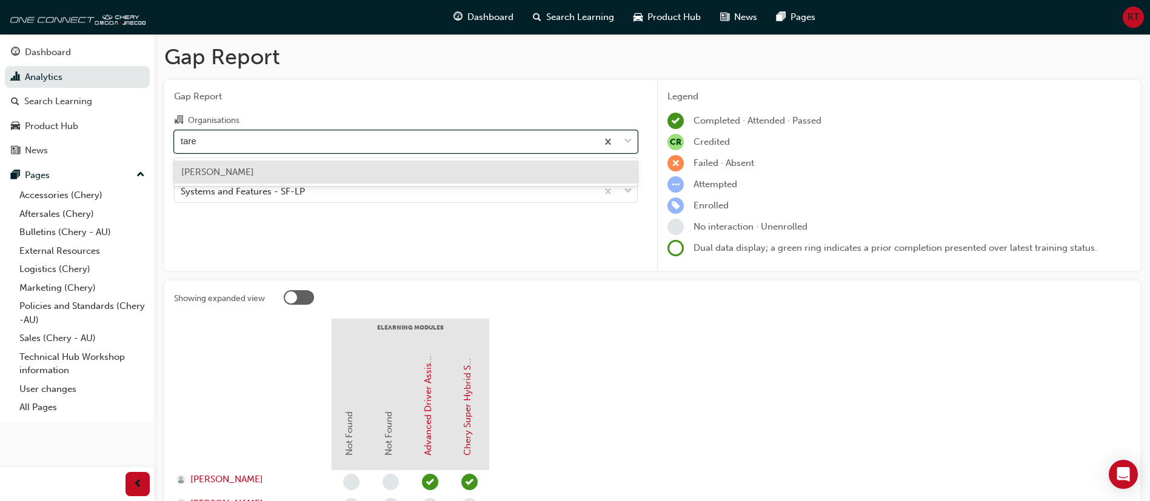
type input "taree"
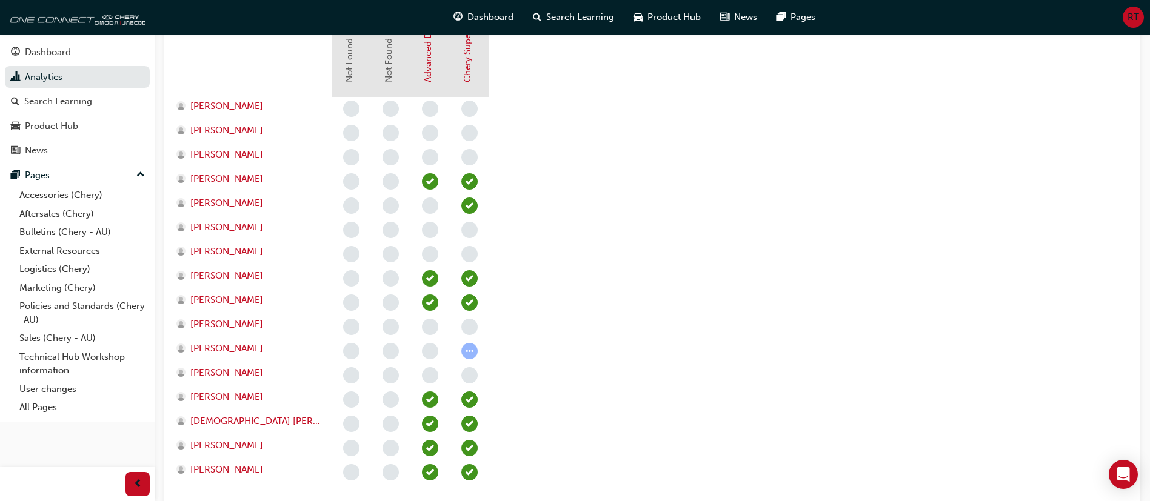
scroll to position [5, 0]
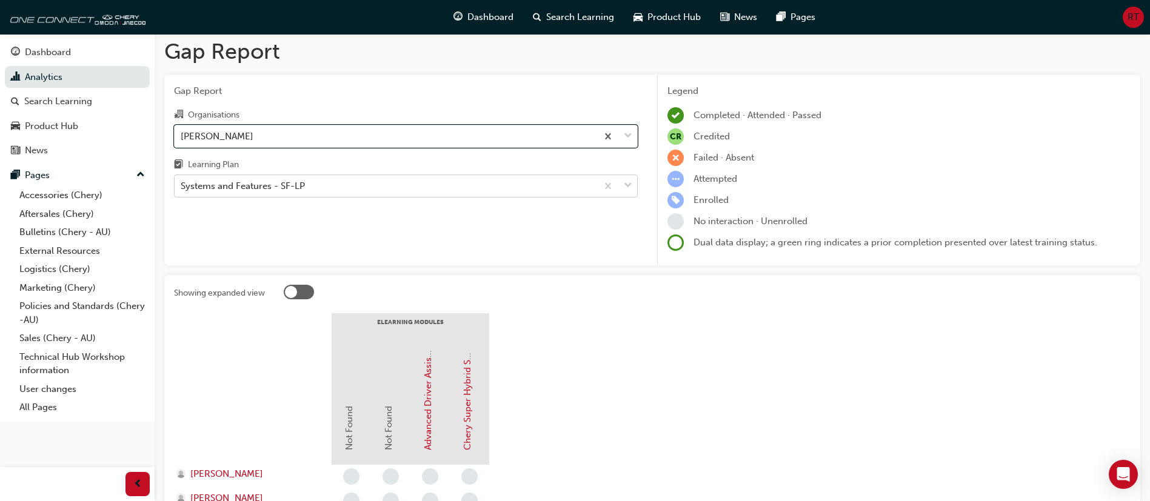
click at [517, 180] on div "Systems and Features - SF-LP" at bounding box center [386, 186] width 422 height 21
click at [182, 181] on input "Learning Plan Systems and Features - SF-LP" at bounding box center [181, 186] width 1 height 10
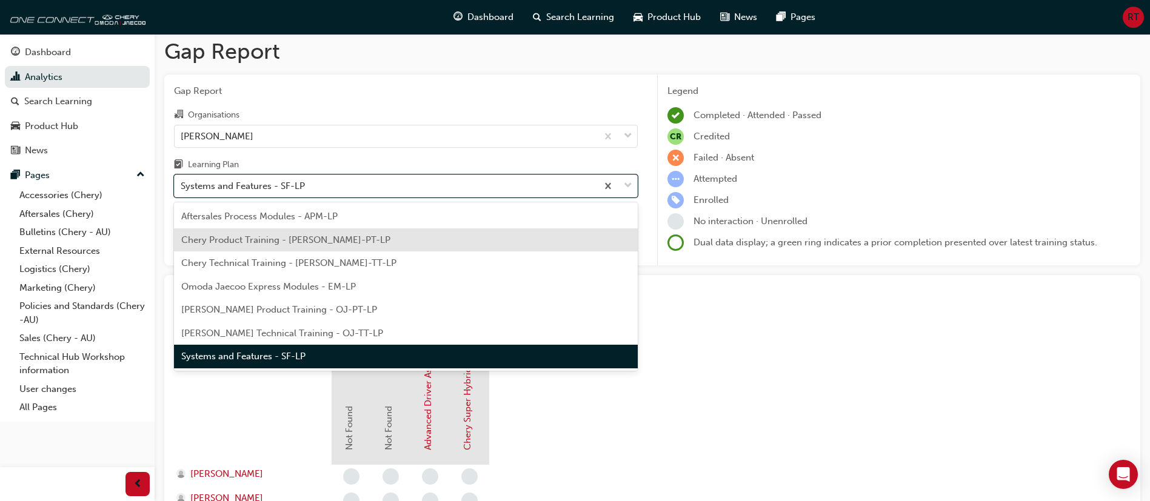
drag, startPoint x: 442, startPoint y: 226, endPoint x: 445, endPoint y: 240, distance: 14.3
click at [445, 240] on div "Aftersales Process Modules - APM-[PERSON_NAME] Product Training - [PERSON_NAME]…" at bounding box center [406, 286] width 464 height 168
click at [445, 239] on div "Chery Product Training - [PERSON_NAME]-PT-LP" at bounding box center [406, 240] width 464 height 24
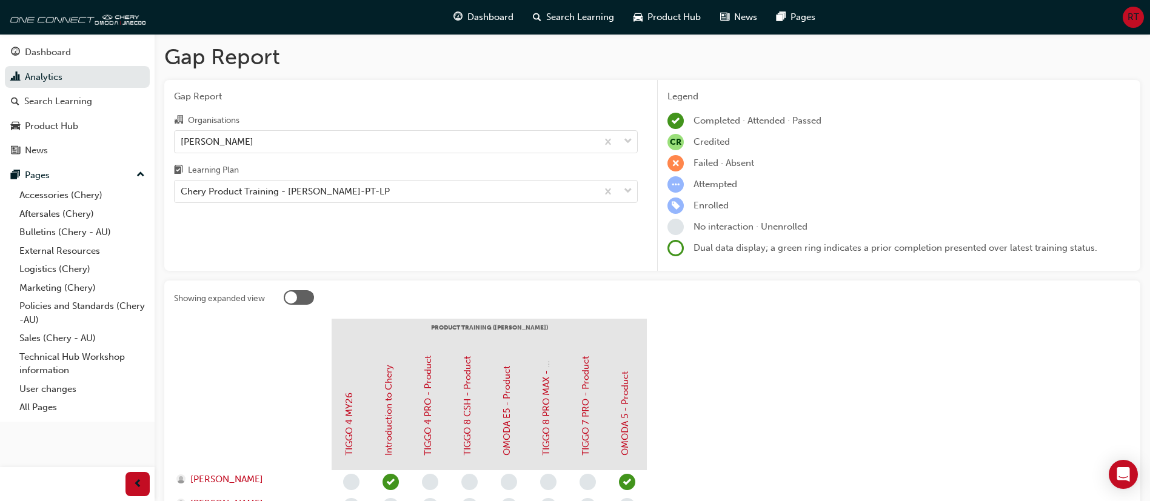
click at [453, 153] on div "Organisations Chery Taree Learning Plan Chery Product Training - [PERSON_NAME]-…" at bounding box center [406, 158] width 464 height 90
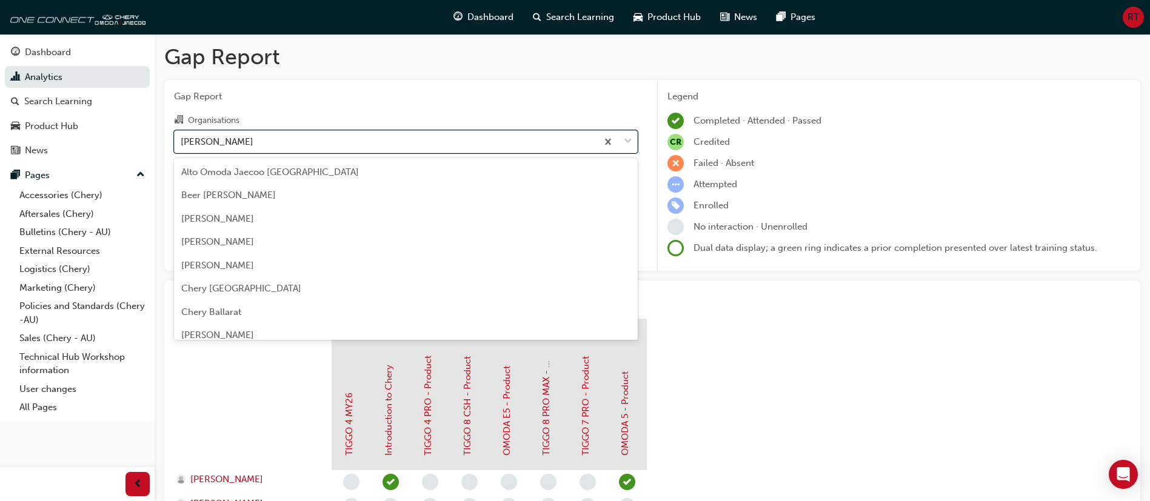
click at [456, 148] on div "[PERSON_NAME]" at bounding box center [386, 141] width 422 height 21
click at [182, 146] on input "Organisations option [PERSON_NAME], selected. option [PERSON_NAME] focused, 94 …" at bounding box center [181, 141] width 1 height 10
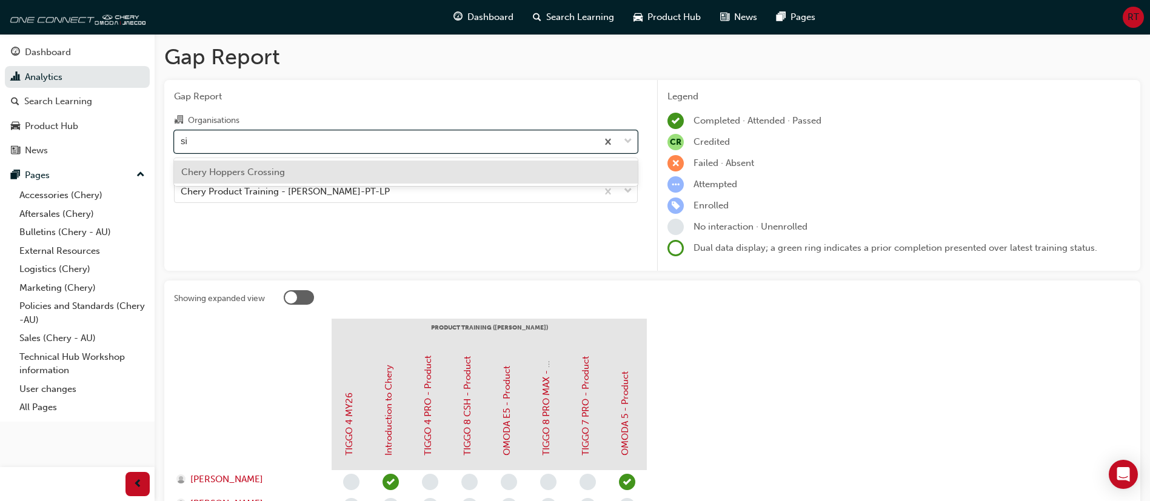
type input "s"
type input "penr"
click at [456, 175] on div "[PERSON_NAME]" at bounding box center [406, 173] width 464 height 24
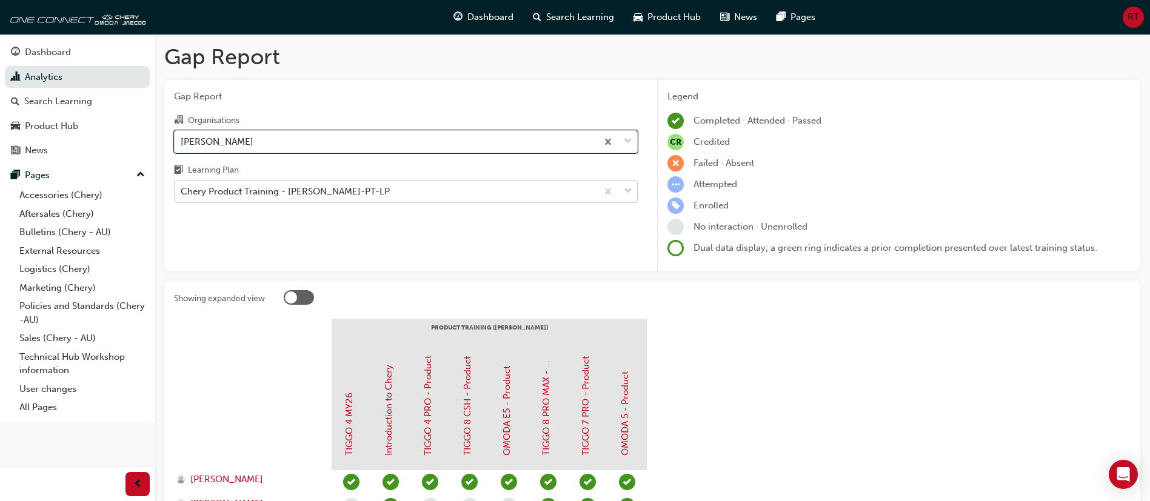
click at [507, 191] on div "Chery Product Training - [PERSON_NAME]-PT-LP" at bounding box center [386, 191] width 422 height 21
click at [182, 191] on input "Learning Plan Chery Product Training - [PERSON_NAME]-PT-LP" at bounding box center [181, 191] width 1 height 10
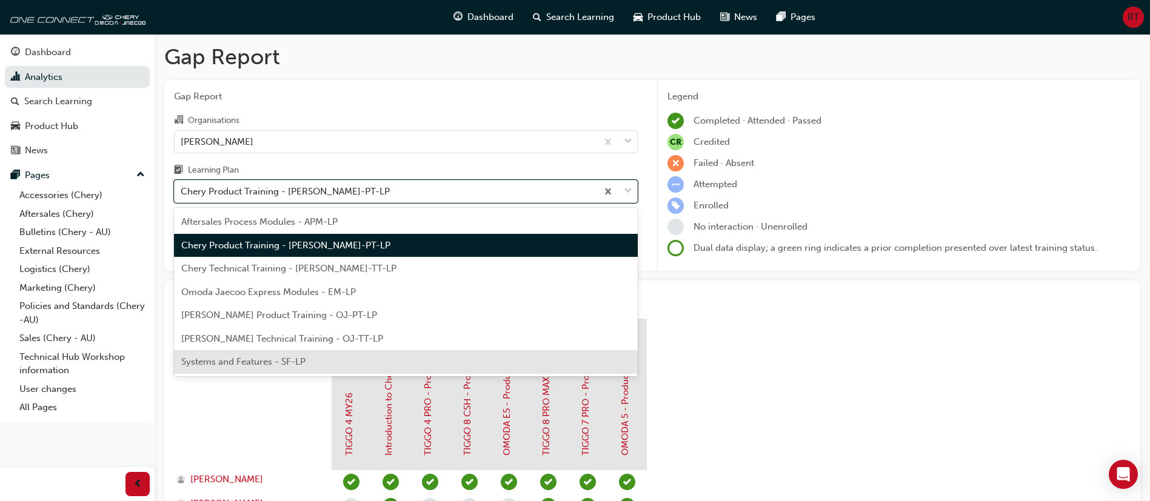
click at [427, 363] on div "Systems and Features - SF-LP" at bounding box center [406, 362] width 464 height 24
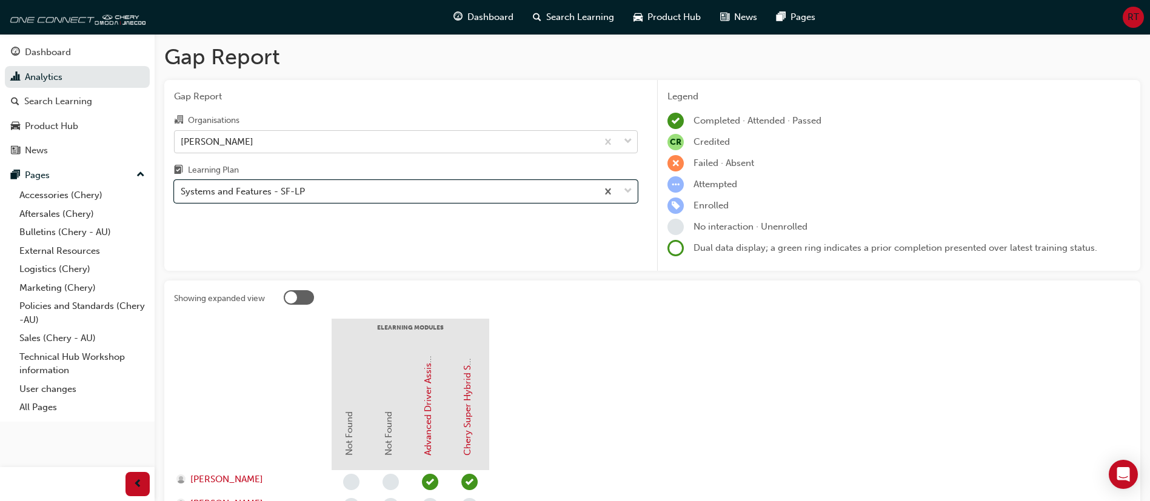
click at [402, 151] on div "[PERSON_NAME]" at bounding box center [386, 141] width 422 height 21
click at [182, 146] on input "Organisations Chery Penrith" at bounding box center [181, 141] width 1 height 10
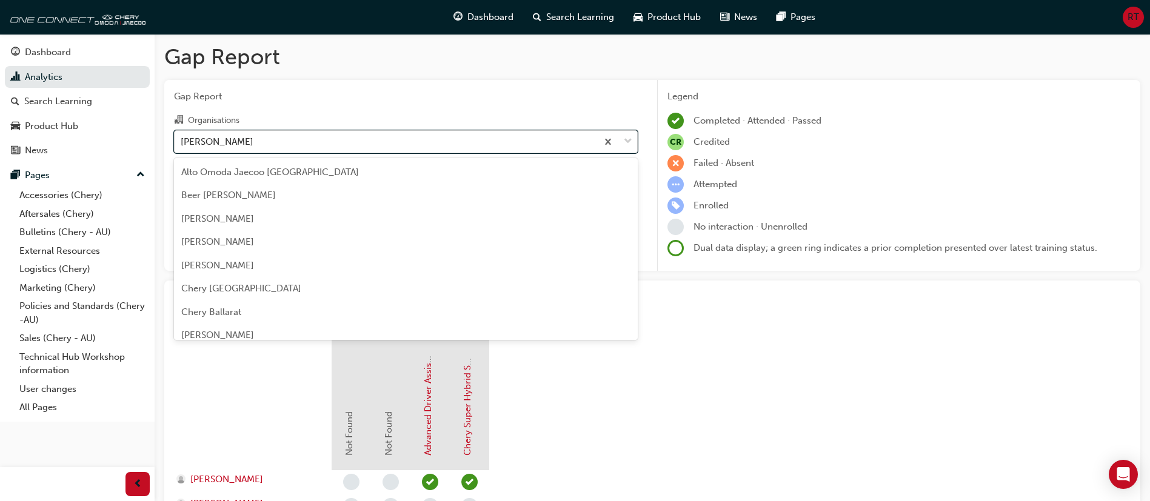
scroll to position [1579, 0]
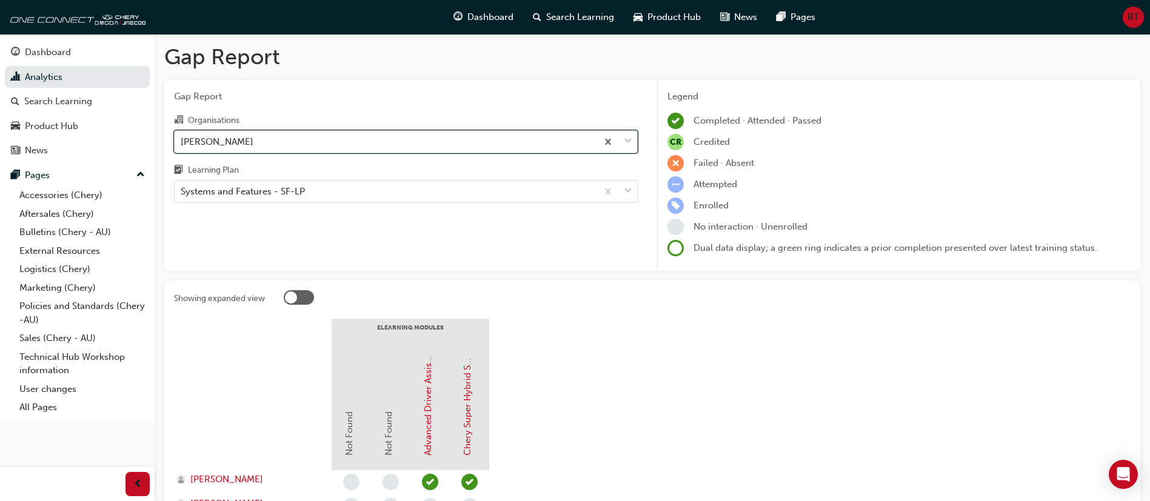
click at [407, 150] on div "[PERSON_NAME]" at bounding box center [386, 141] width 422 height 21
click at [182, 146] on input "Organisations option [PERSON_NAME], selected. 0 results available. Select is fo…" at bounding box center [181, 141] width 1 height 10
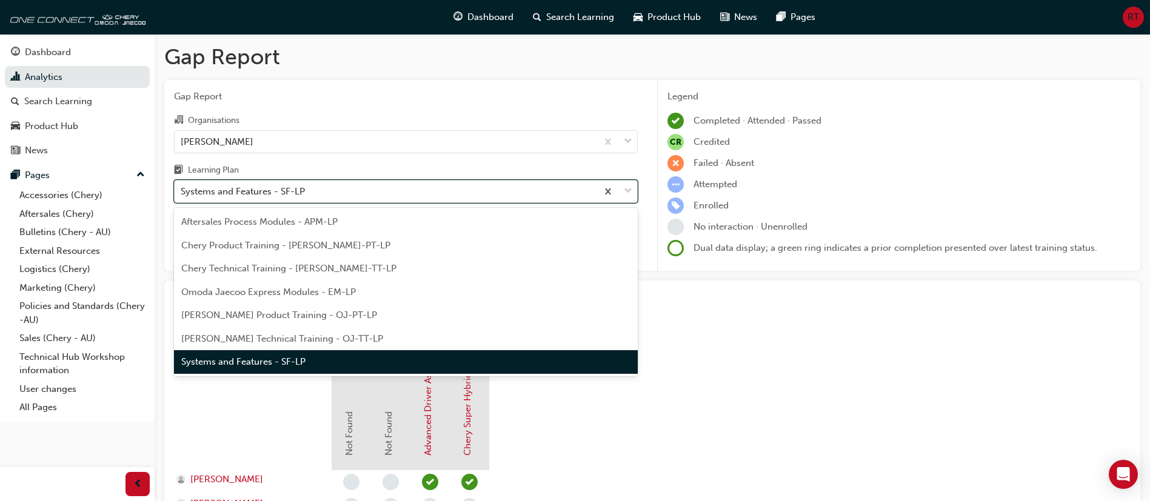
click at [400, 183] on div "Systems and Features - SF-LP" at bounding box center [386, 191] width 422 height 21
click at [182, 186] on input "Learning Plan option Systems and Features - SF-LP, selected. option Systems and…" at bounding box center [181, 191] width 1 height 10
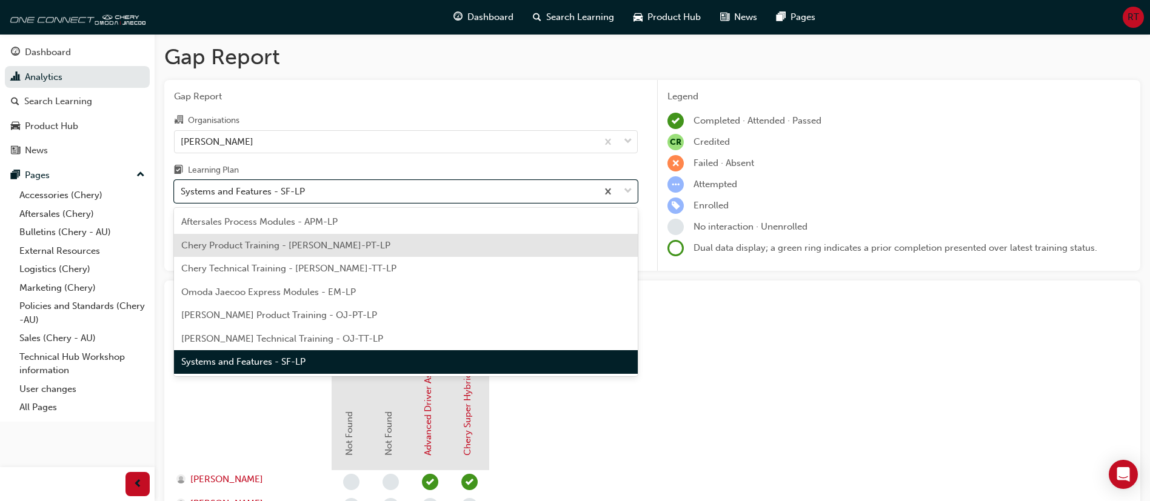
drag, startPoint x: 384, startPoint y: 256, endPoint x: 380, endPoint y: 250, distance: 7.9
click at [380, 250] on div "Aftersales Process Modules - APM-[PERSON_NAME] Product Training - [PERSON_NAME]…" at bounding box center [406, 292] width 464 height 168
click at [380, 250] on div "Chery Product Training - [PERSON_NAME]-PT-LP" at bounding box center [406, 246] width 464 height 24
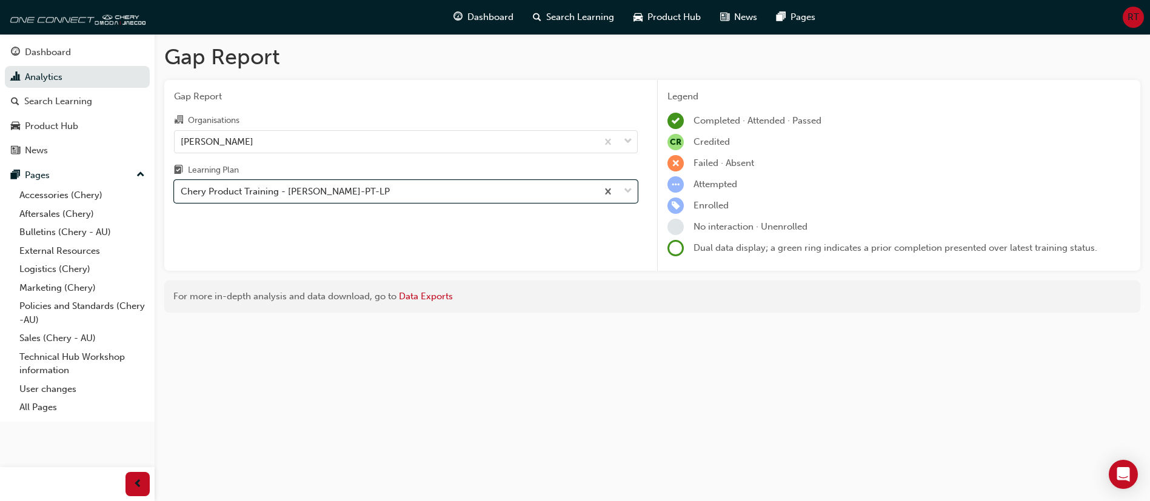
click at [370, 156] on div "Organisations Chery Penrith Learning Plan option Chery Product Training - [PERS…" at bounding box center [406, 158] width 464 height 90
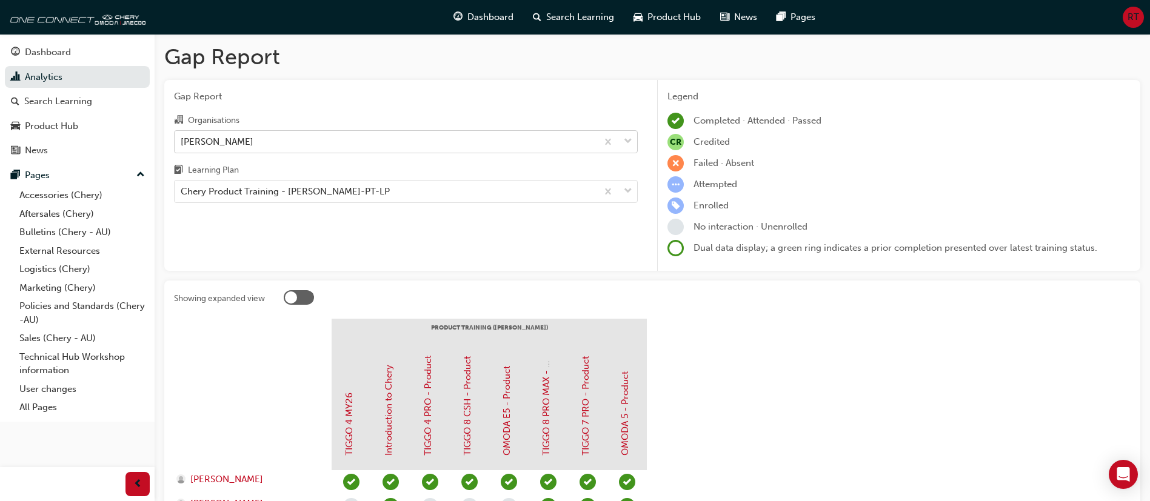
click at [368, 147] on div "[PERSON_NAME]" at bounding box center [386, 141] width 422 height 21
click at [182, 146] on input "Organisations Chery Penrith" at bounding box center [181, 141] width 1 height 10
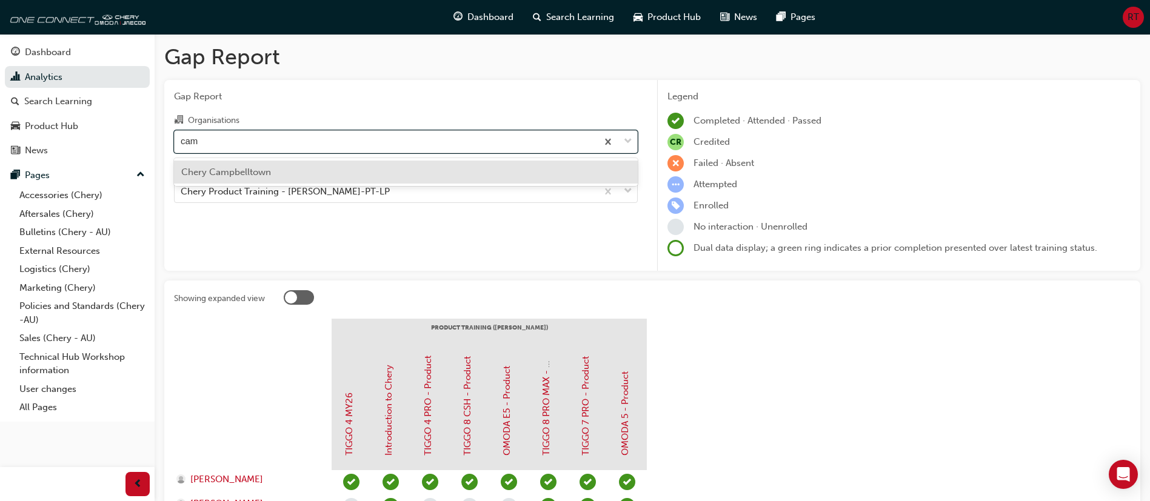
type input "camp"
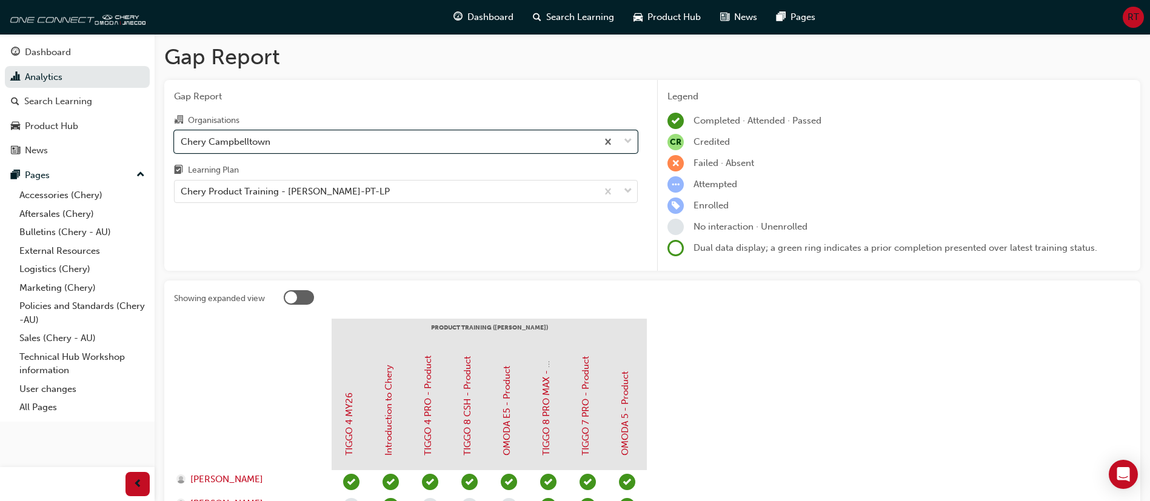
click at [389, 233] on div "Gap Report Organisations option Chery Campbelltown, selected. 0 results availab…" at bounding box center [405, 175] width 483 height 191
click at [389, 233] on div "Gap Report Organisations Chery Campbelltown Learning Plan Chery Product Trainin…" at bounding box center [405, 175] width 483 height 191
click at [402, 190] on div "Chery Product Training - [PERSON_NAME]-PT-LP" at bounding box center [386, 191] width 422 height 21
click at [182, 190] on input "Learning Plan Chery Product Training - [PERSON_NAME]-PT-LP" at bounding box center [181, 191] width 1 height 10
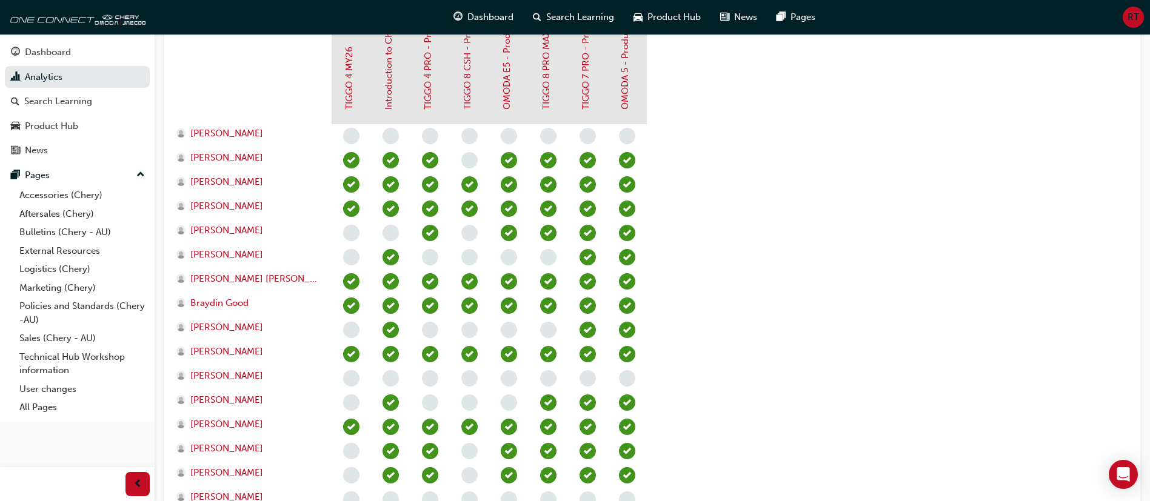
scroll to position [391, 0]
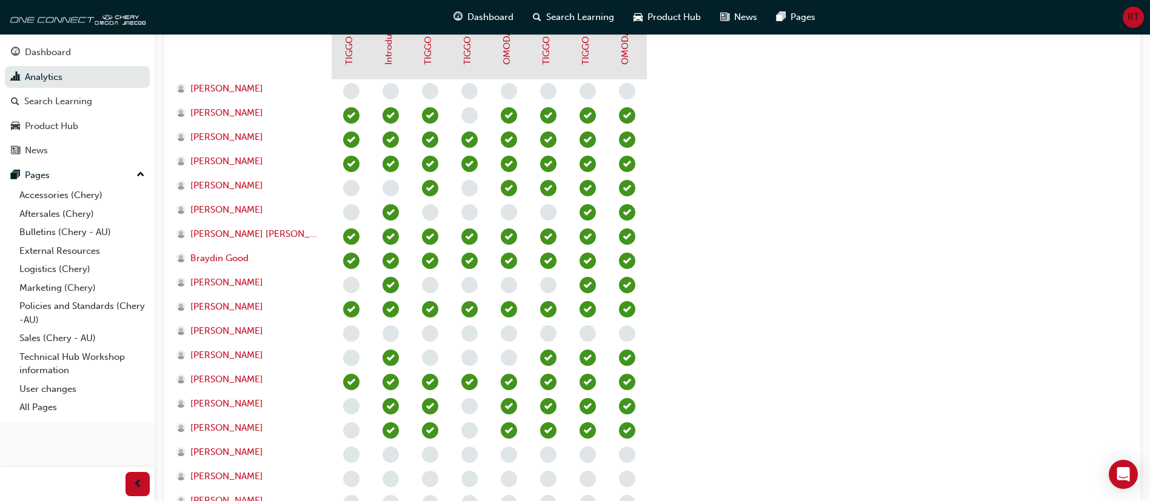
click at [975, 247] on section "PRODUCT TRAINING ([PERSON_NAME]) TIGGO 4 MY26 Introduction to [PERSON_NAME] 4 P…" at bounding box center [652, 319] width 956 height 782
